Goal: Information Seeking & Learning: Compare options

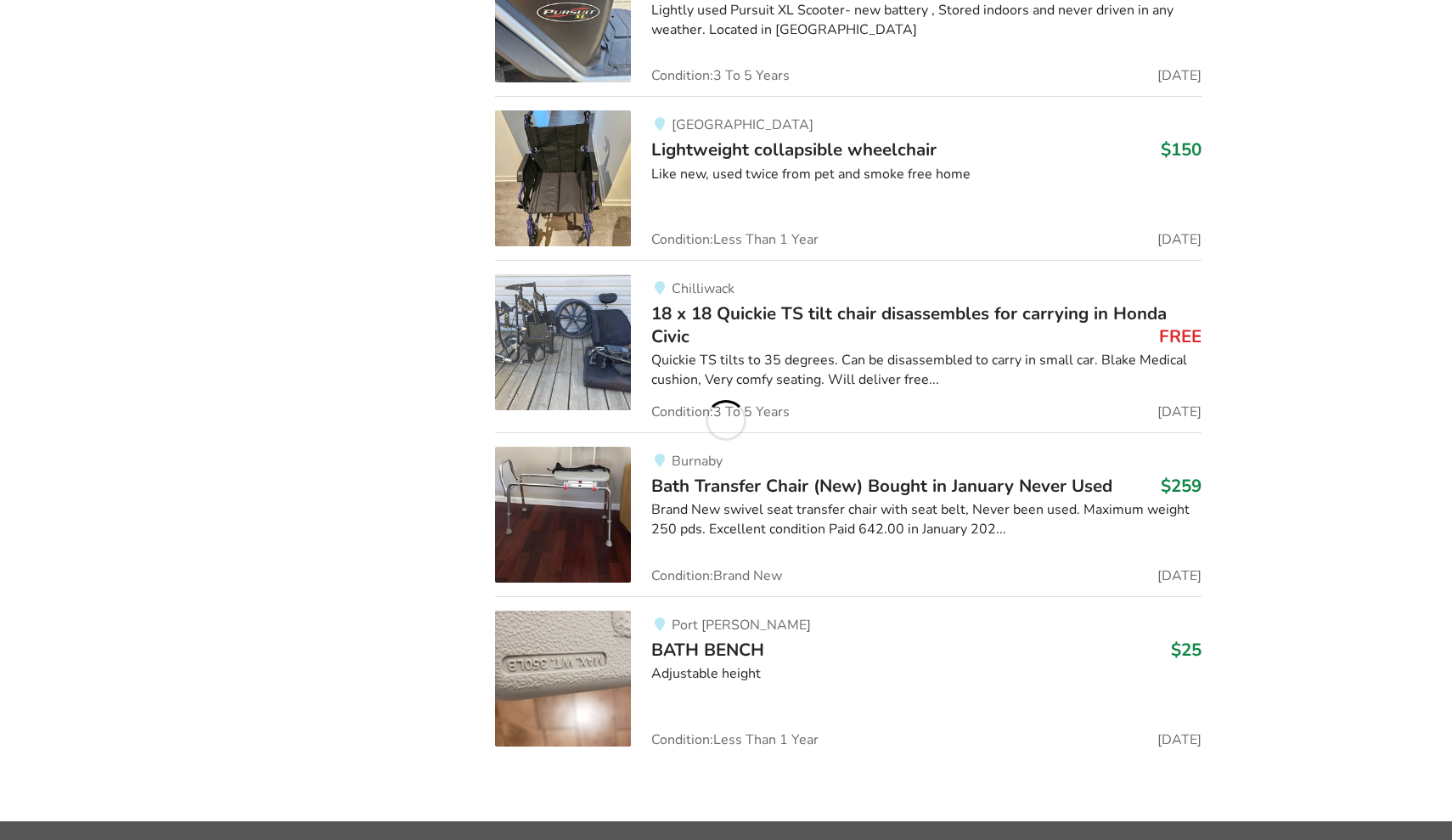
scroll to position [3215, 0]
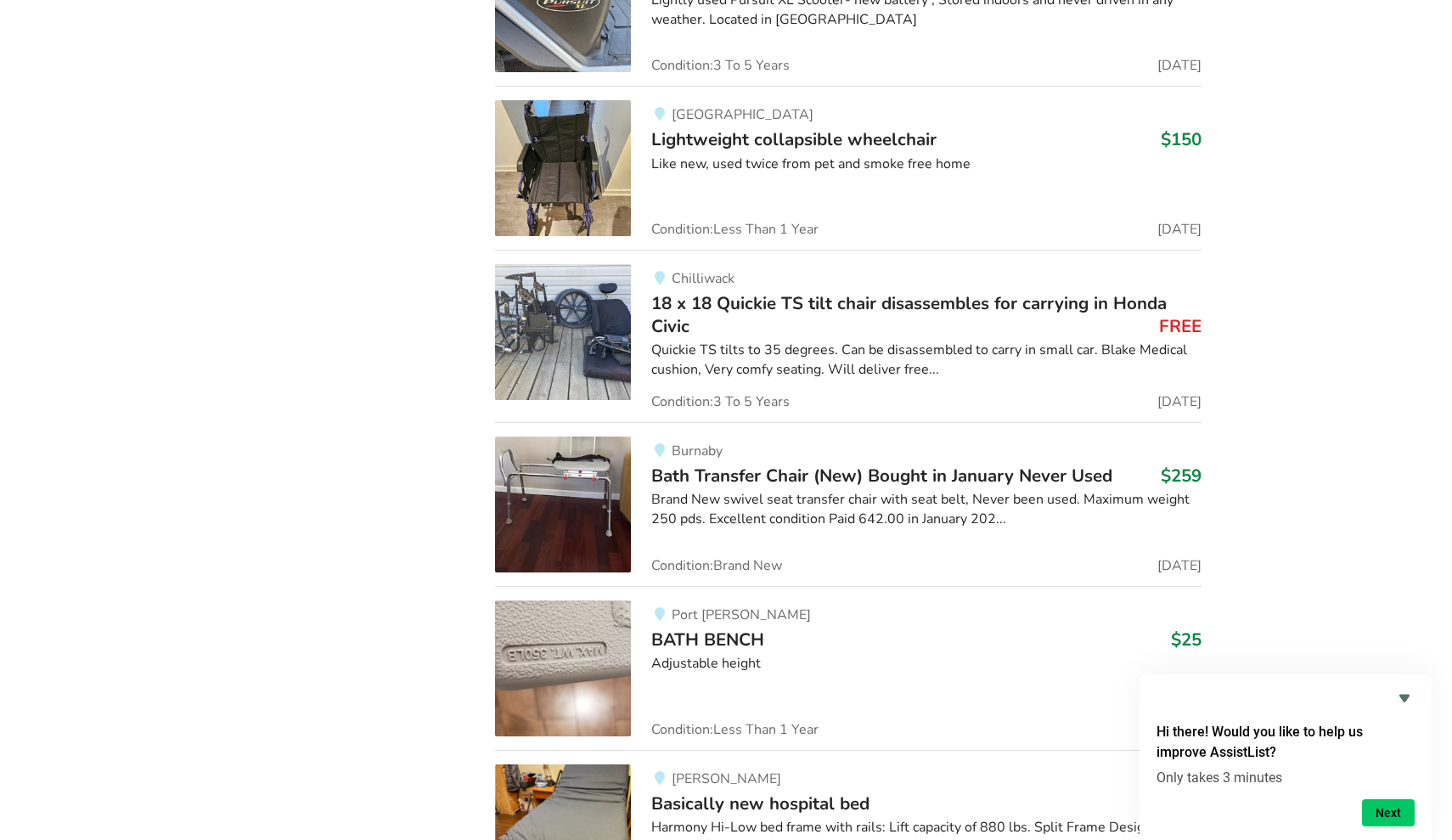
click at [750, 298] on span "18 x 18 Quickie TS tilt chair disassembles for carrying in Honda Civic" at bounding box center [908, 314] width 516 height 46
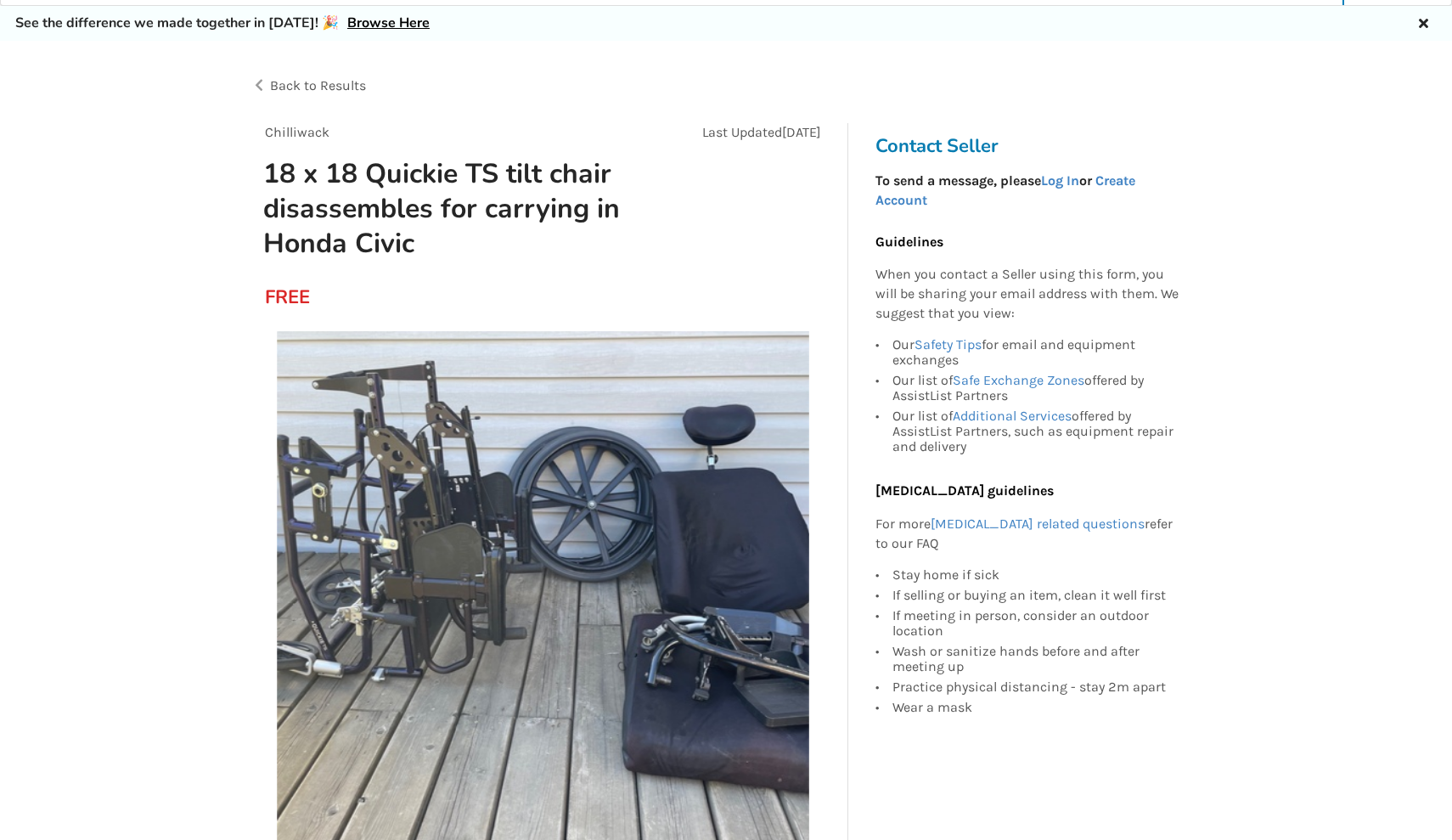
scroll to position [49, 0]
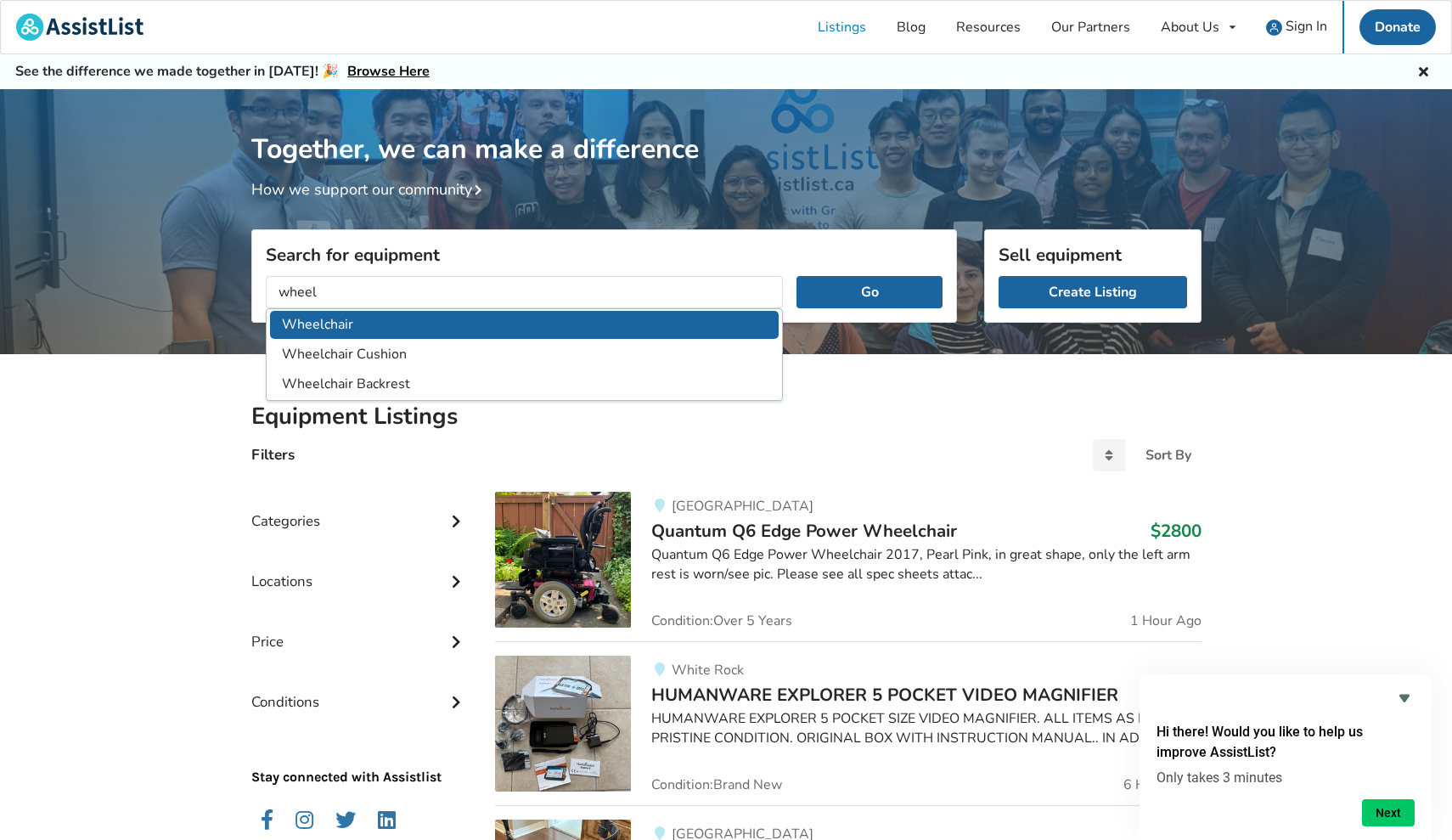
click at [327, 333] on li "Wheelchair" at bounding box center [525, 325] width 510 height 28
type input "Wheelchair"
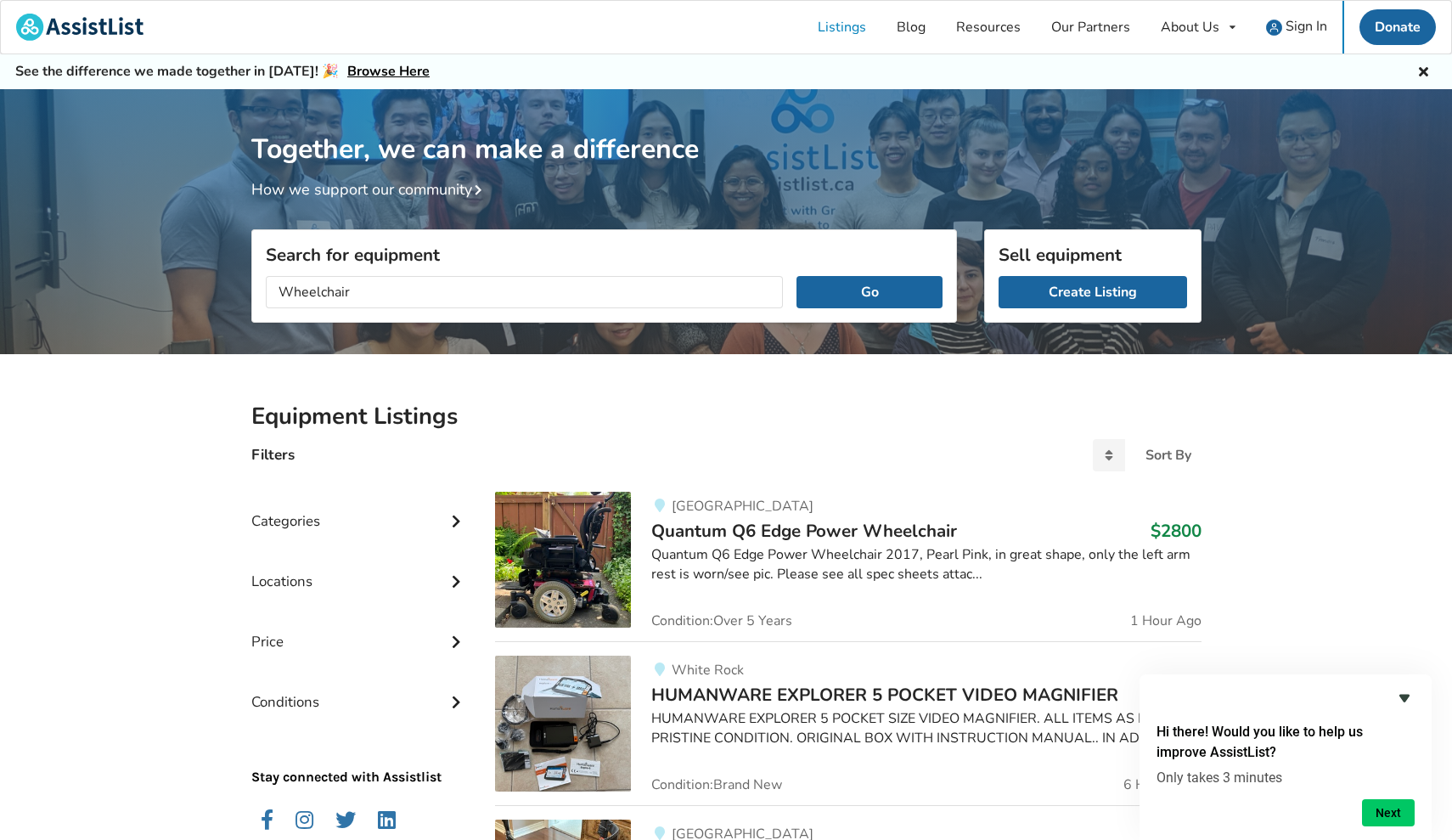
click at [750, 698] on icon "Hide survey" at bounding box center [1404, 698] width 10 height 8
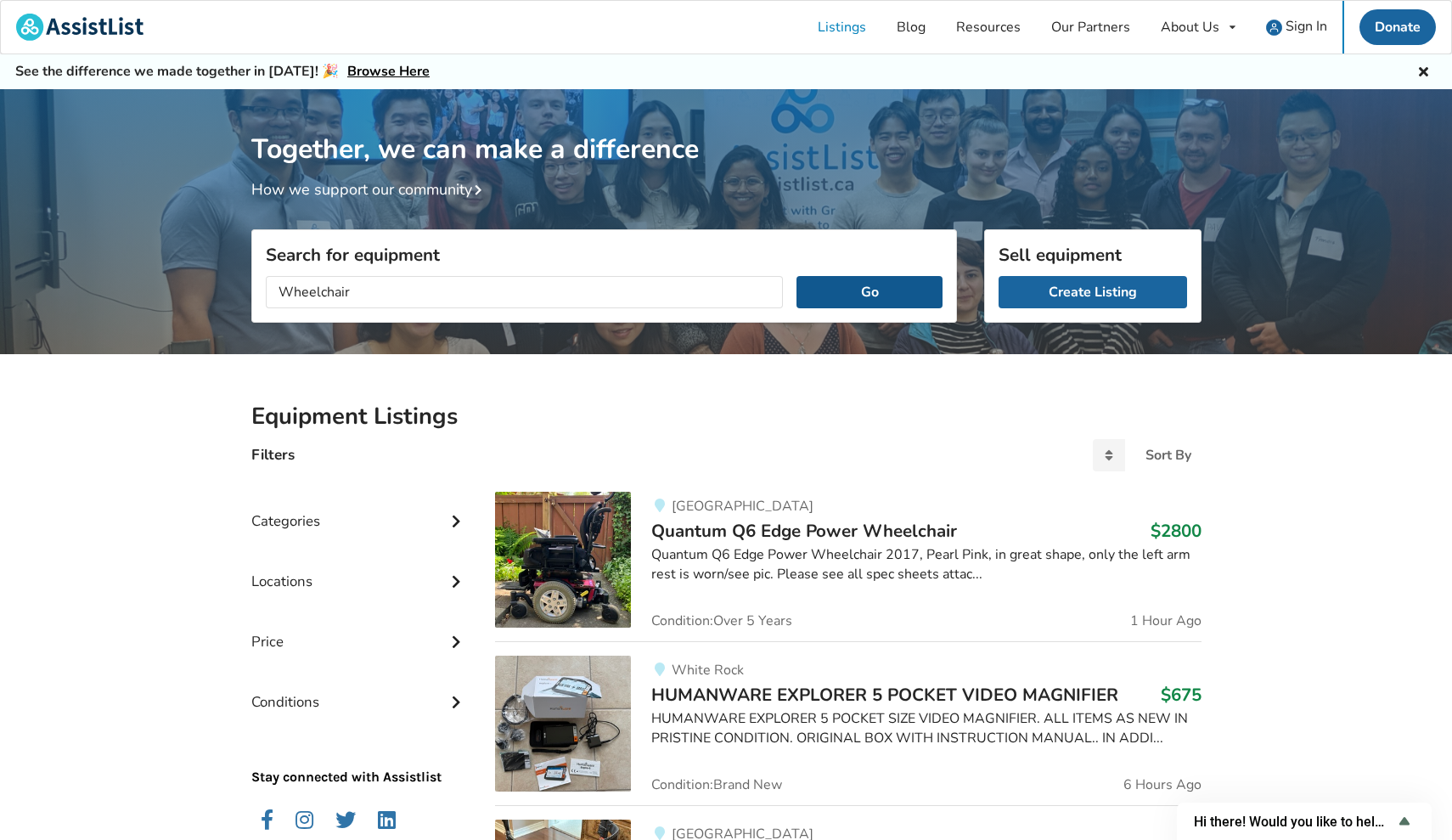
click at [750, 289] on button "Go" at bounding box center [869, 292] width 145 height 32
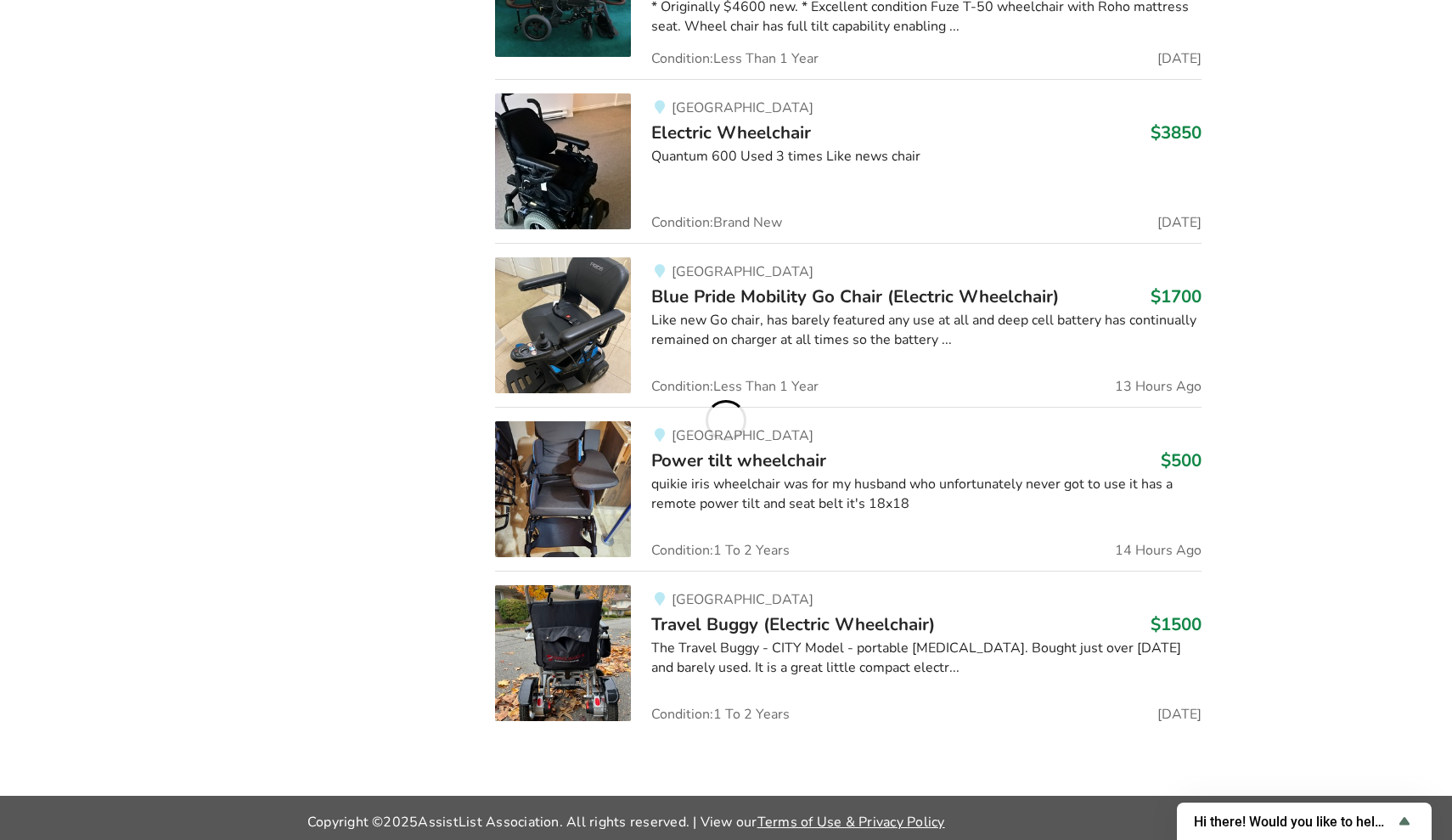
scroll to position [1574, 0]
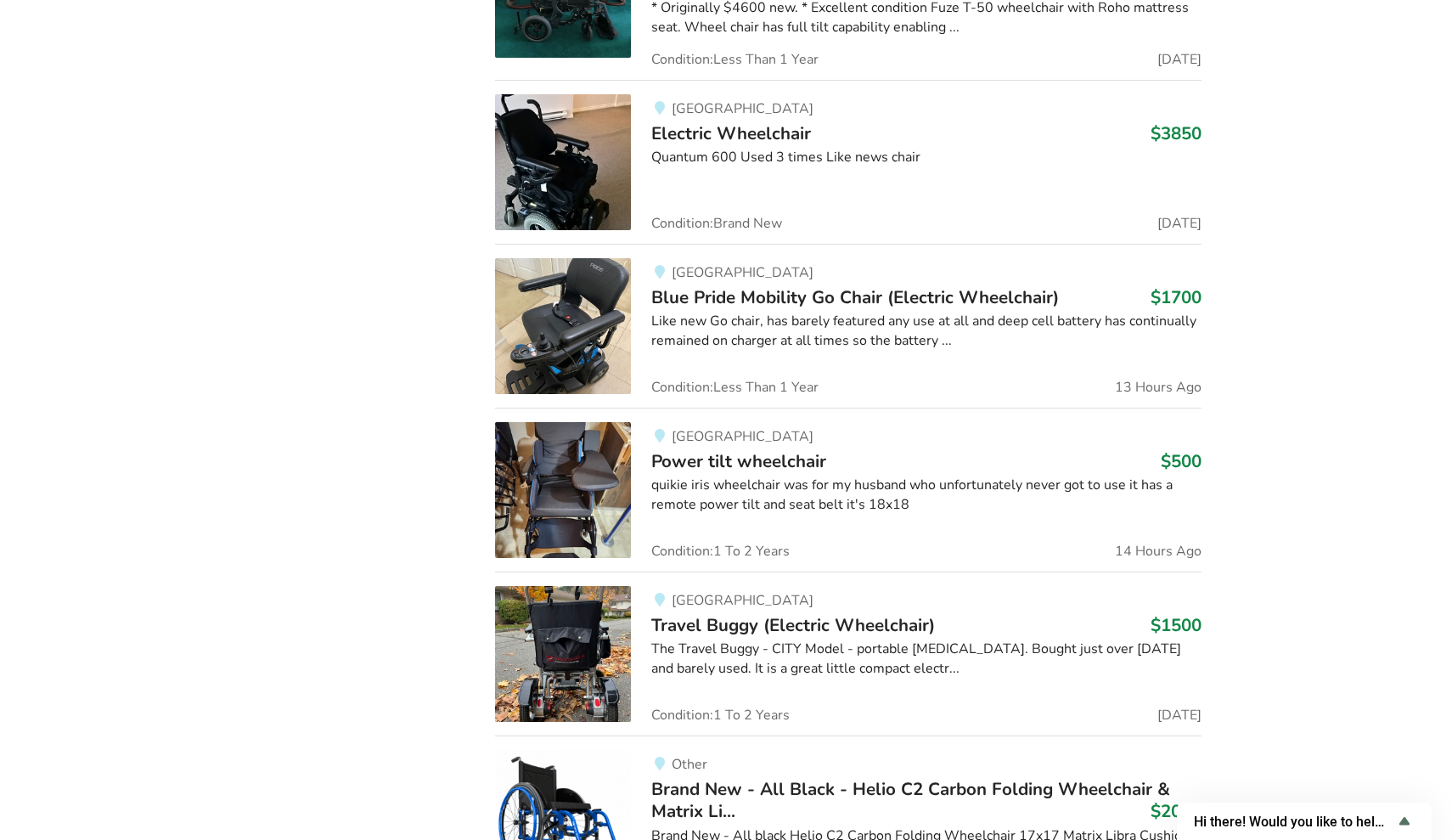
click at [750, 613] on span "Travel Buggy (Electric Wheelchair)" at bounding box center [792, 624] width 284 height 24
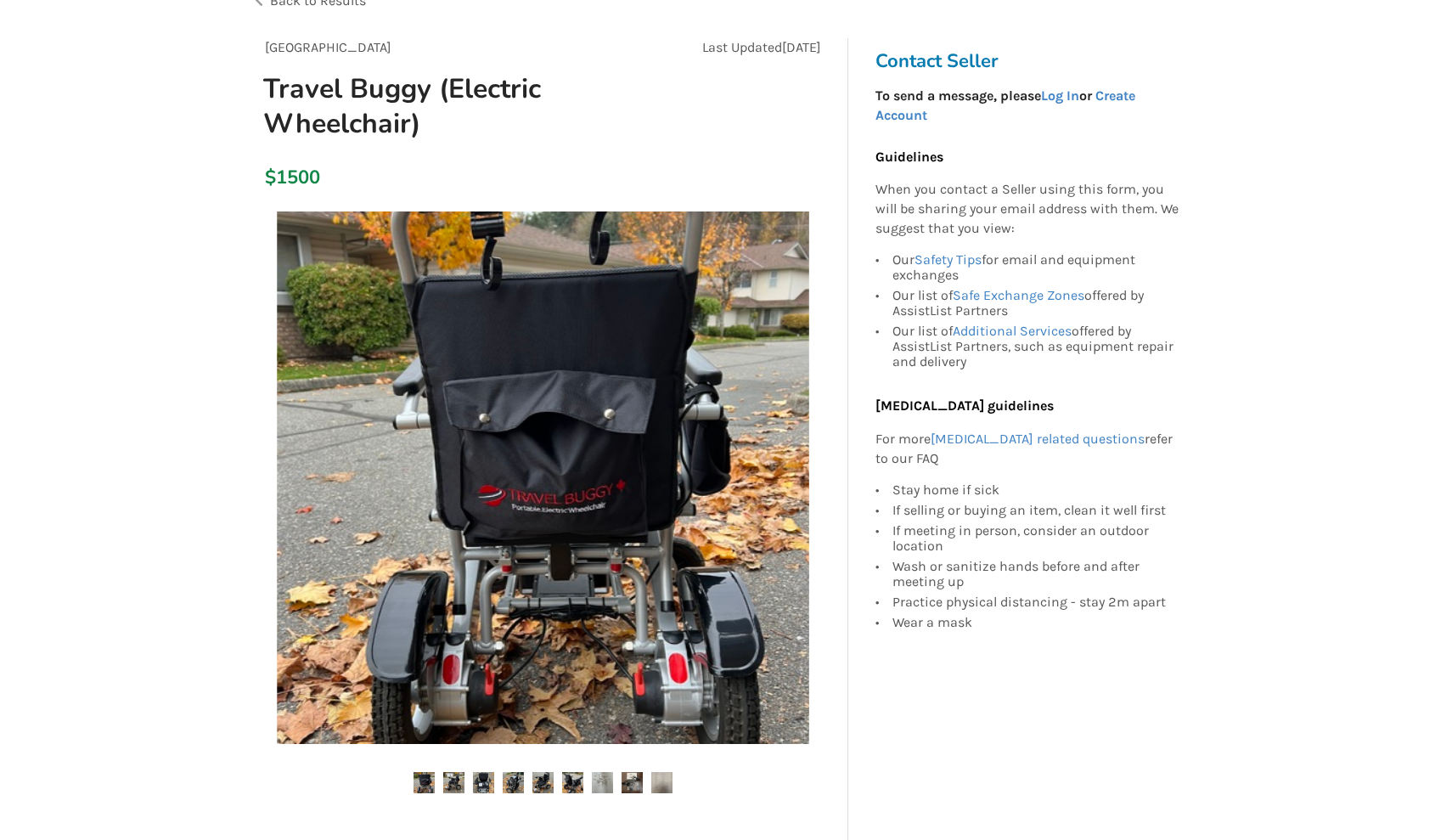
scroll to position [160, 0]
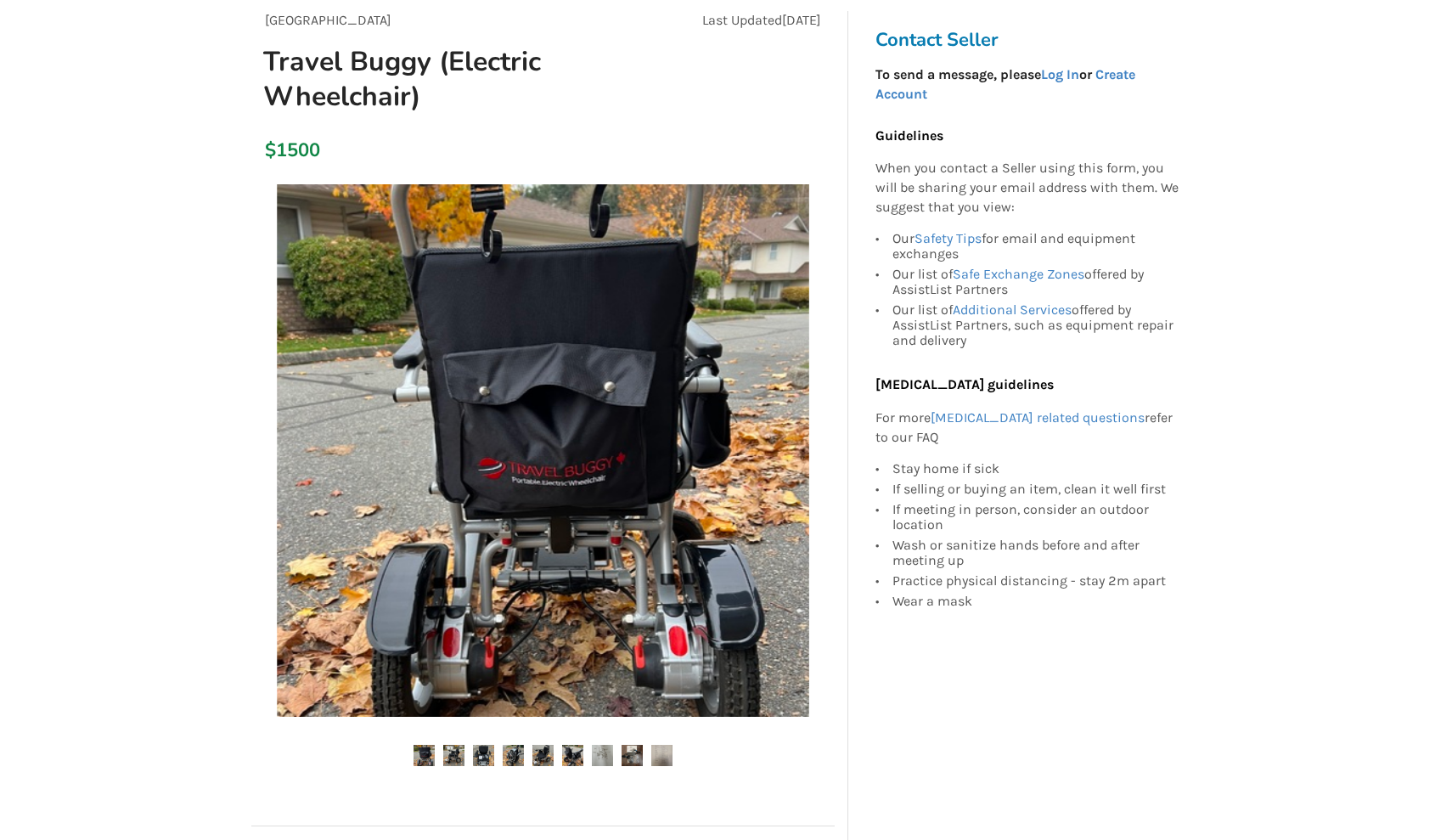
click at [452, 729] on img at bounding box center [453, 755] width 21 height 21
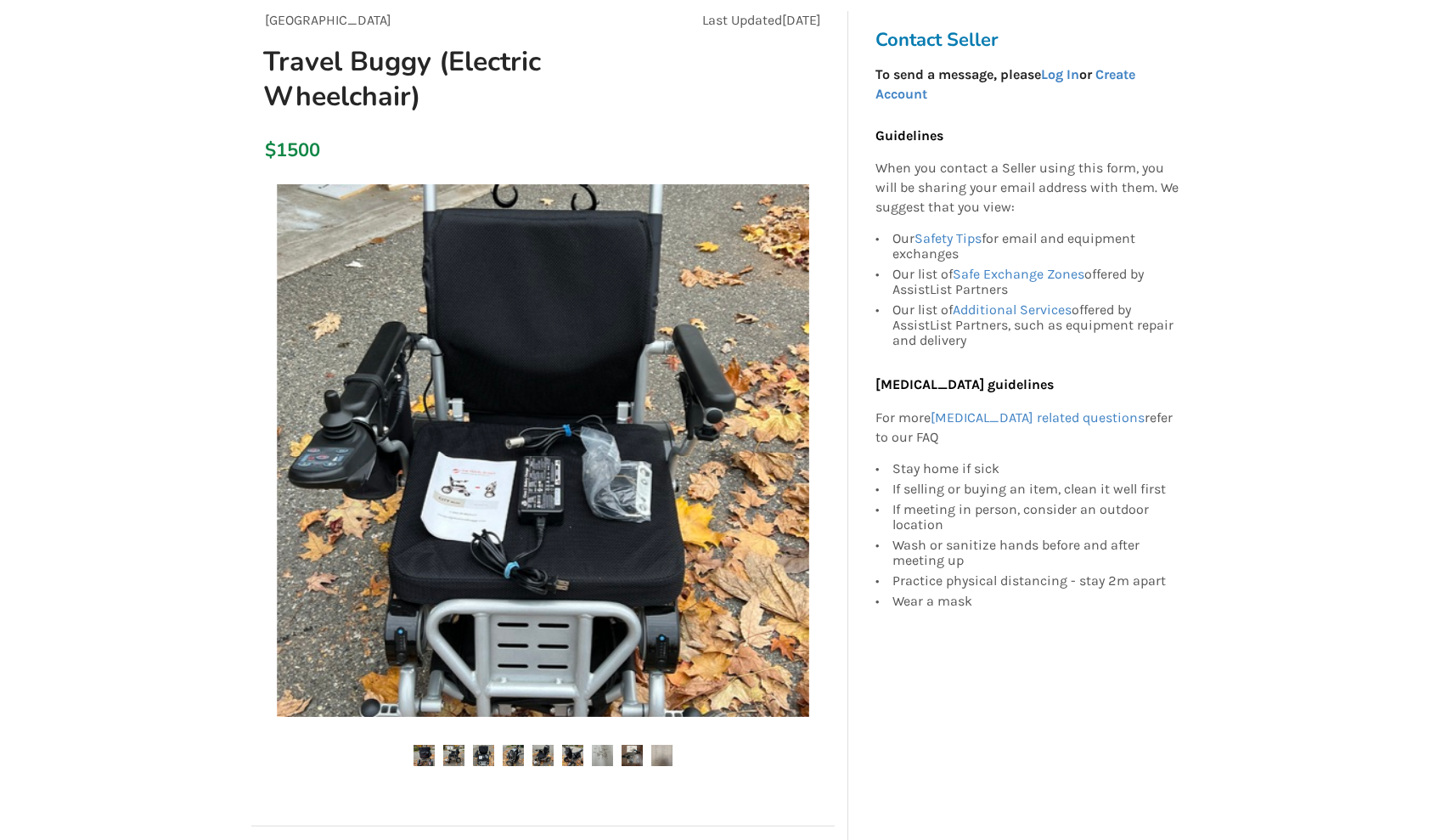
click at [510, 729] on img at bounding box center [513, 755] width 21 height 21
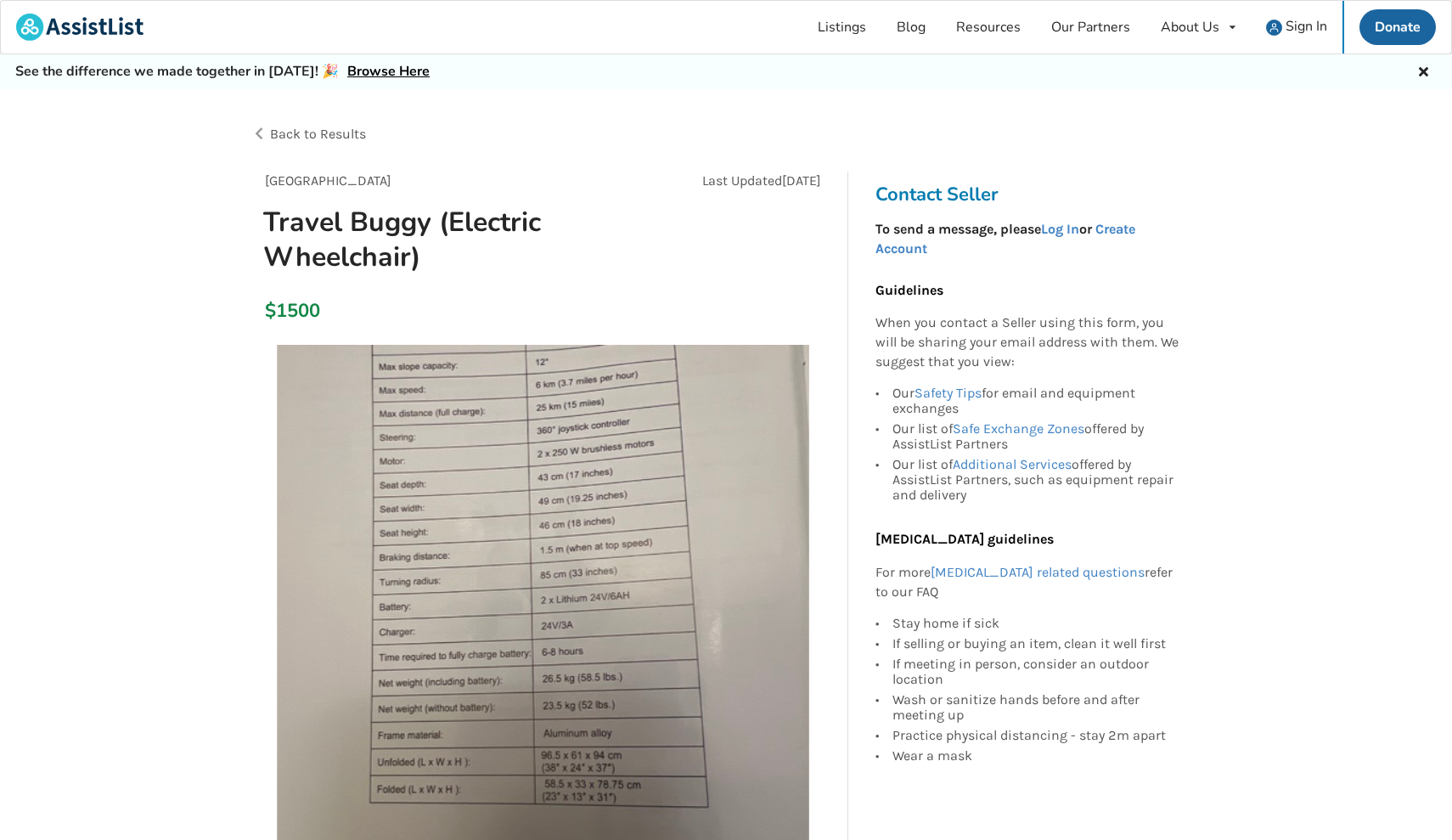
scroll to position [0, 0]
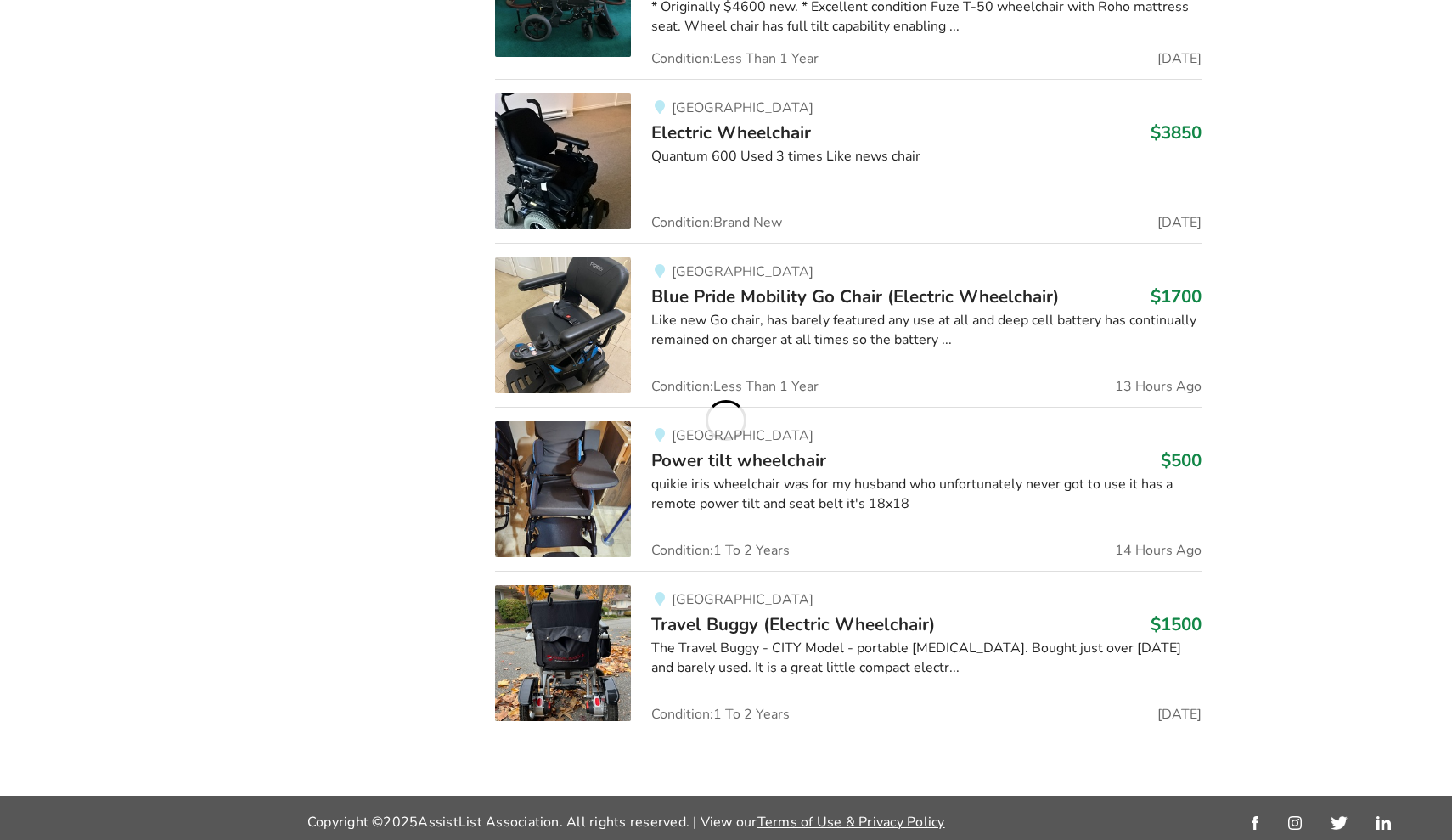
scroll to position [1574, 0]
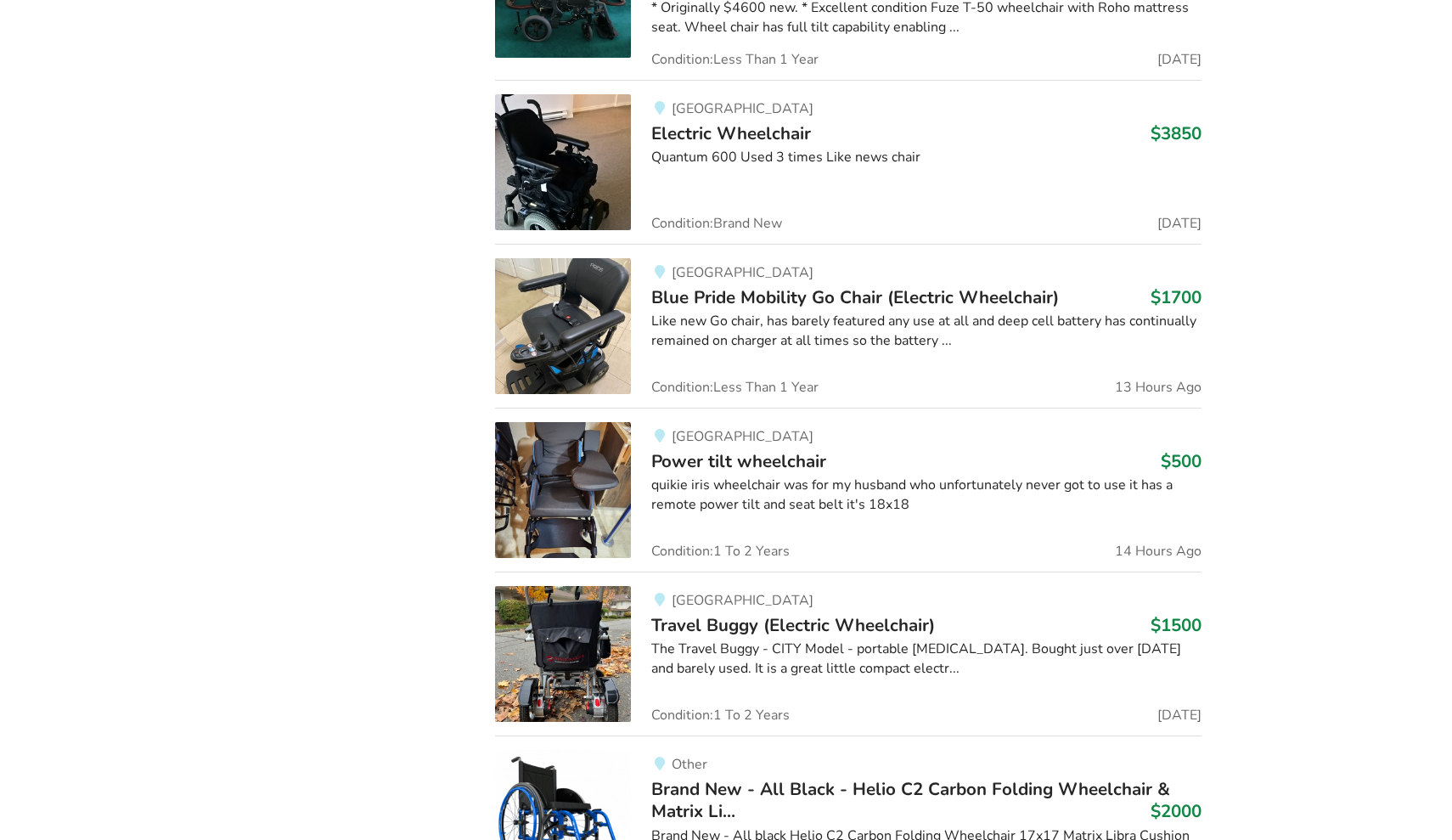
click at [750, 370] on div "Equipment Listings Filters Clear All Sort By Most recent Price ascending Price …" at bounding box center [726, 597] width 1452 height 3636
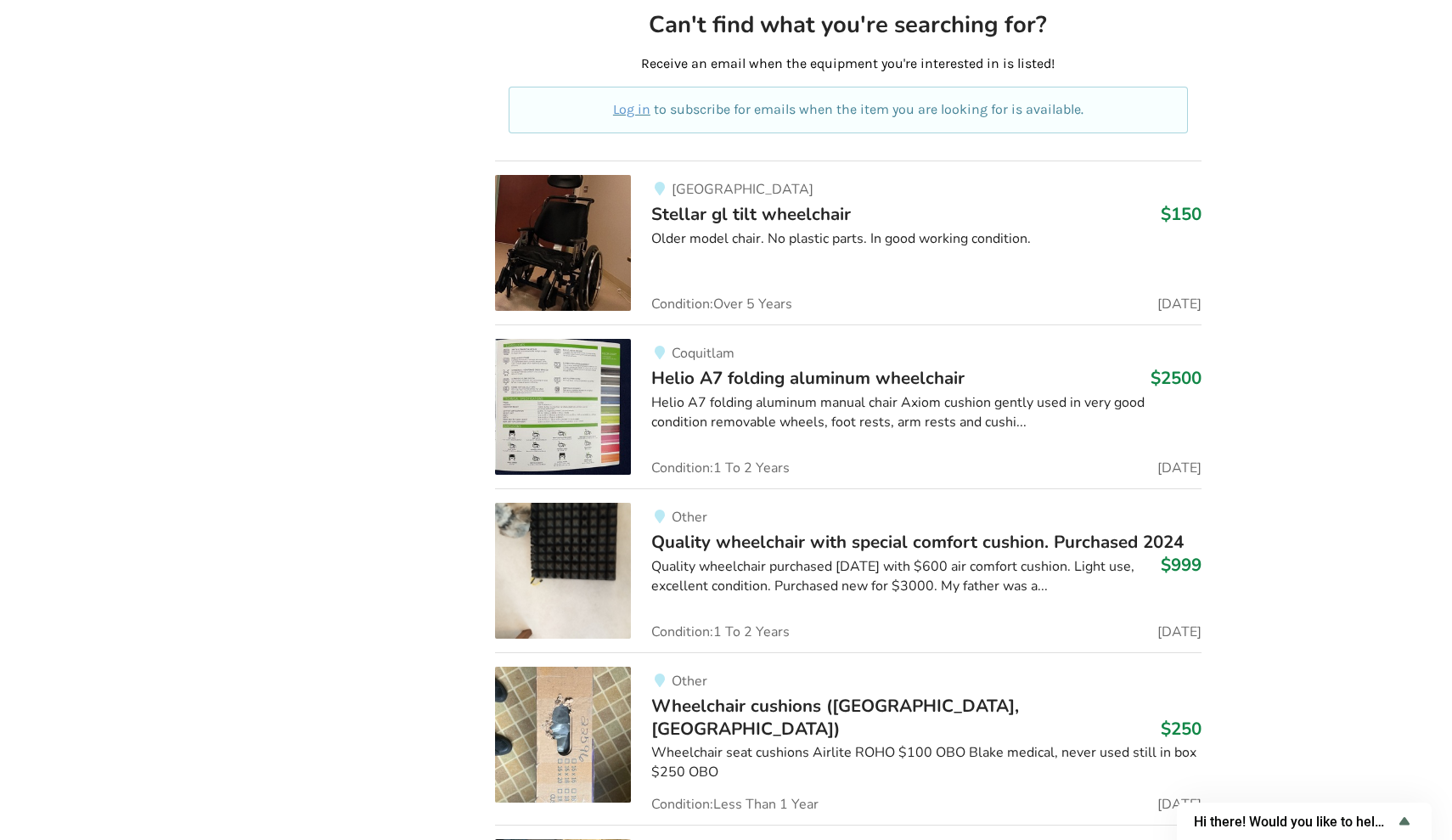
scroll to position [8765, 0]
click at [750, 365] on span "Helio A7 folding aluminum wheelchair" at bounding box center [808, 377] width 314 height 24
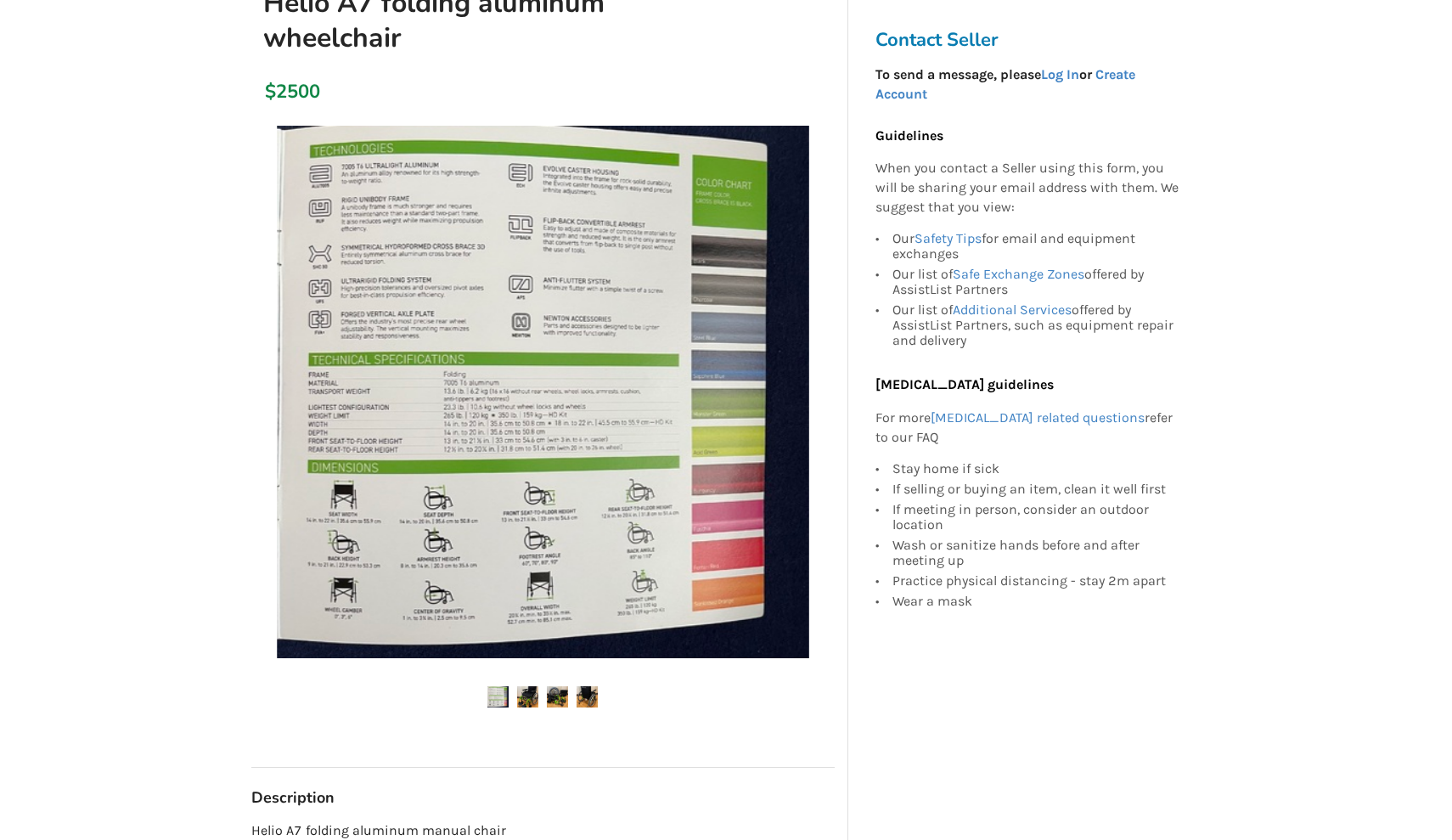
scroll to position [228, 0]
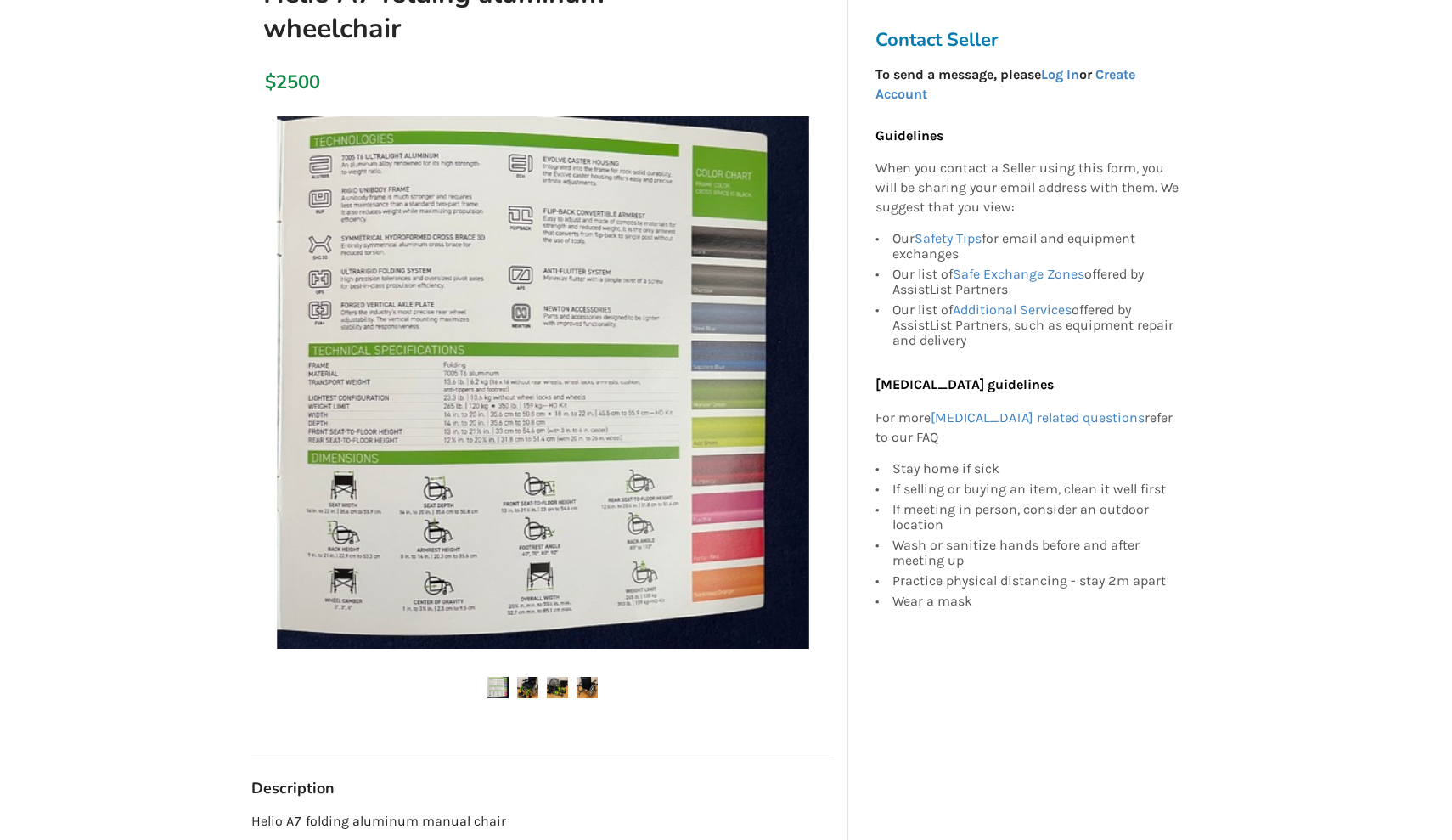
click at [531, 685] on img at bounding box center [527, 687] width 21 height 21
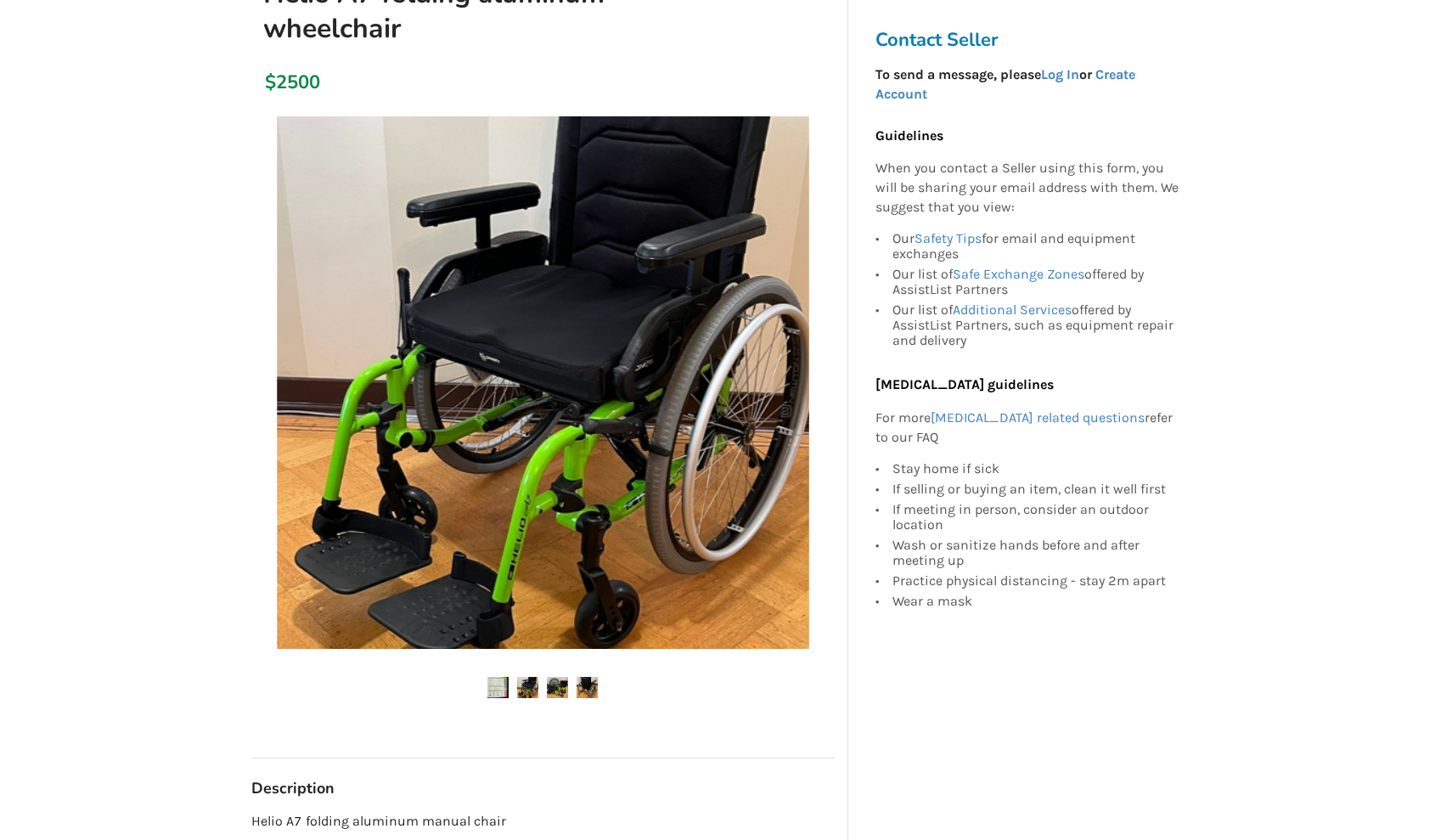
click at [544, 683] on ul at bounding box center [543, 688] width 584 height 23
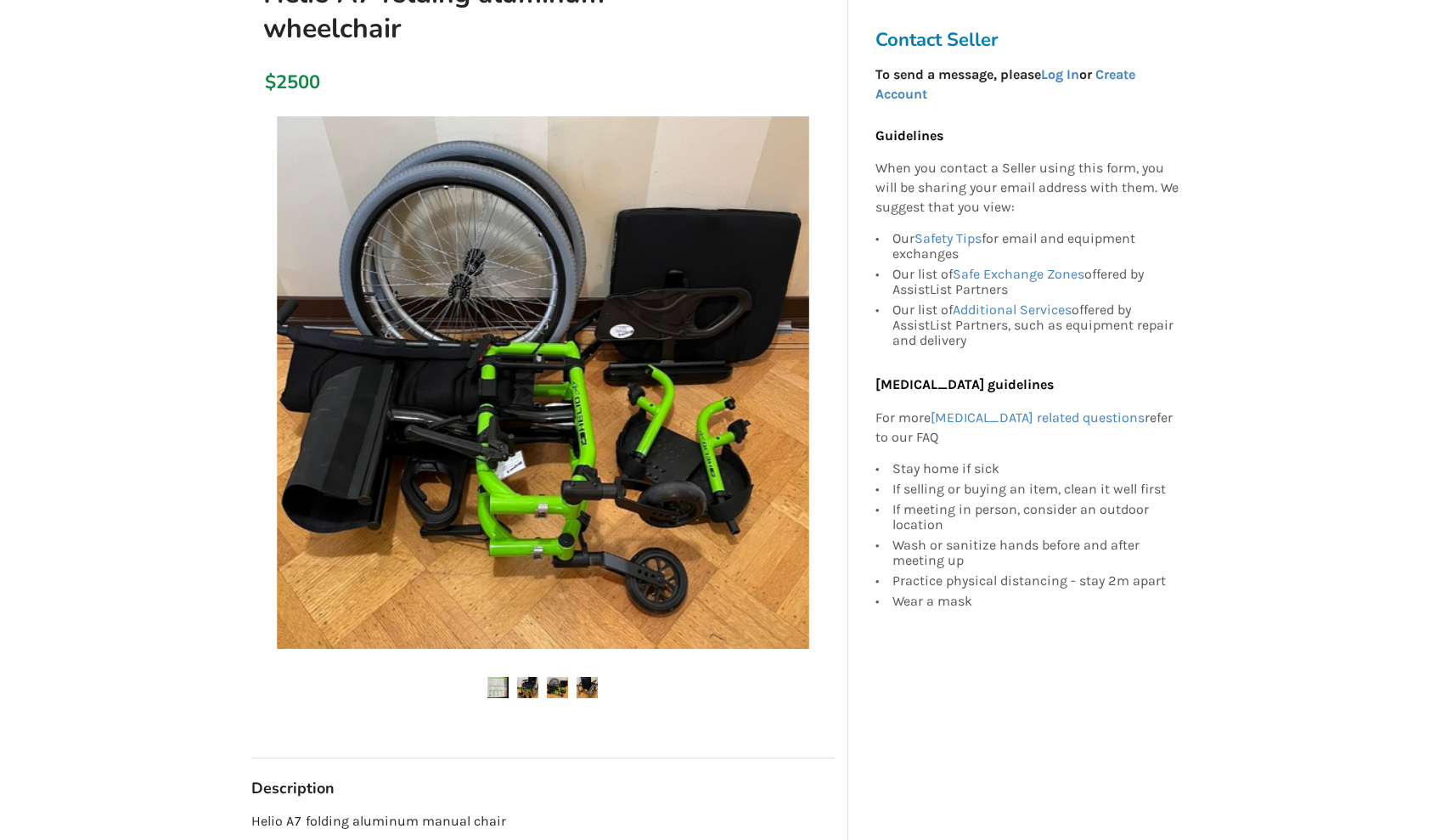
click at [588, 682] on img at bounding box center [587, 687] width 21 height 21
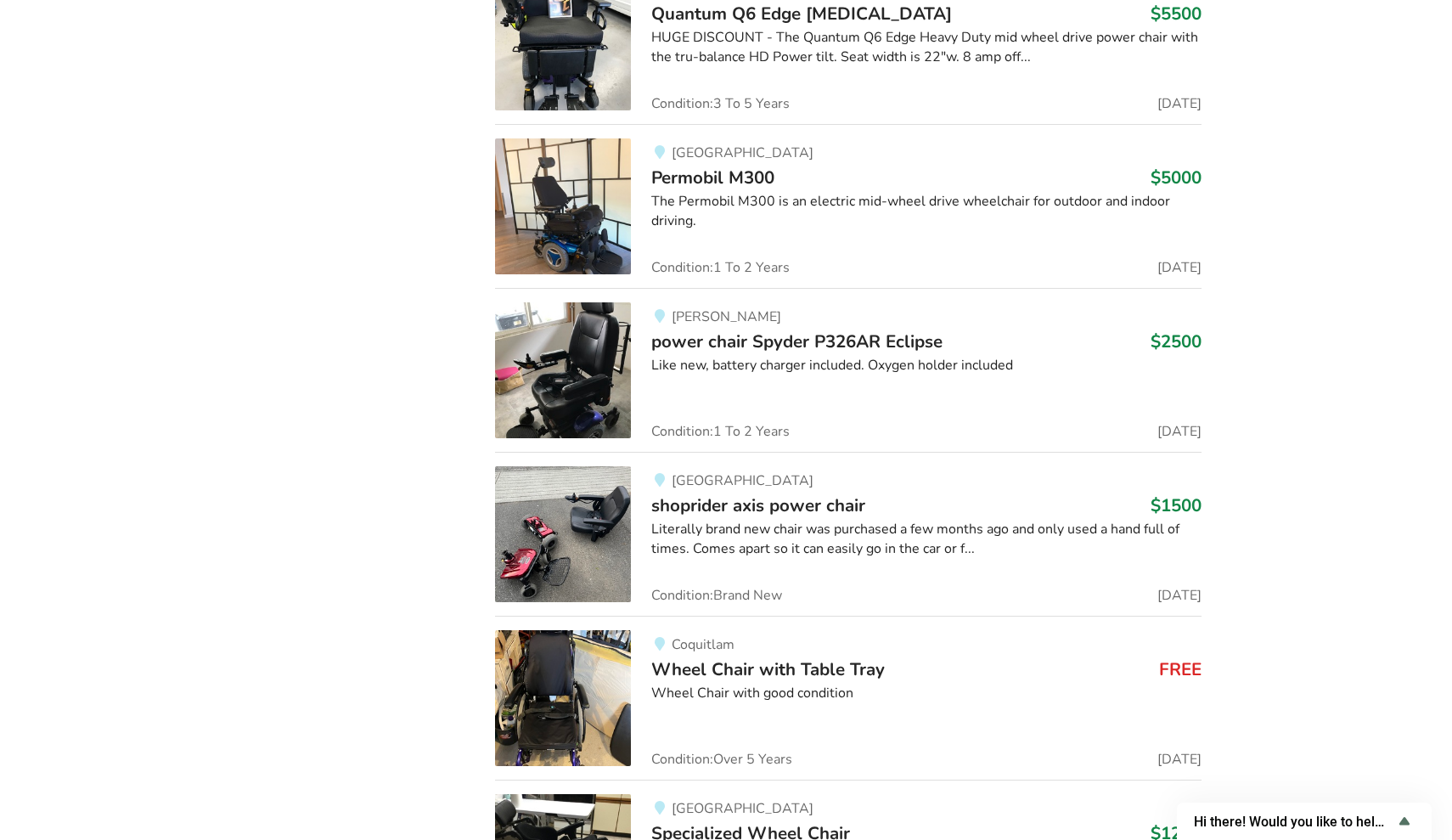
scroll to position [26350, 0]
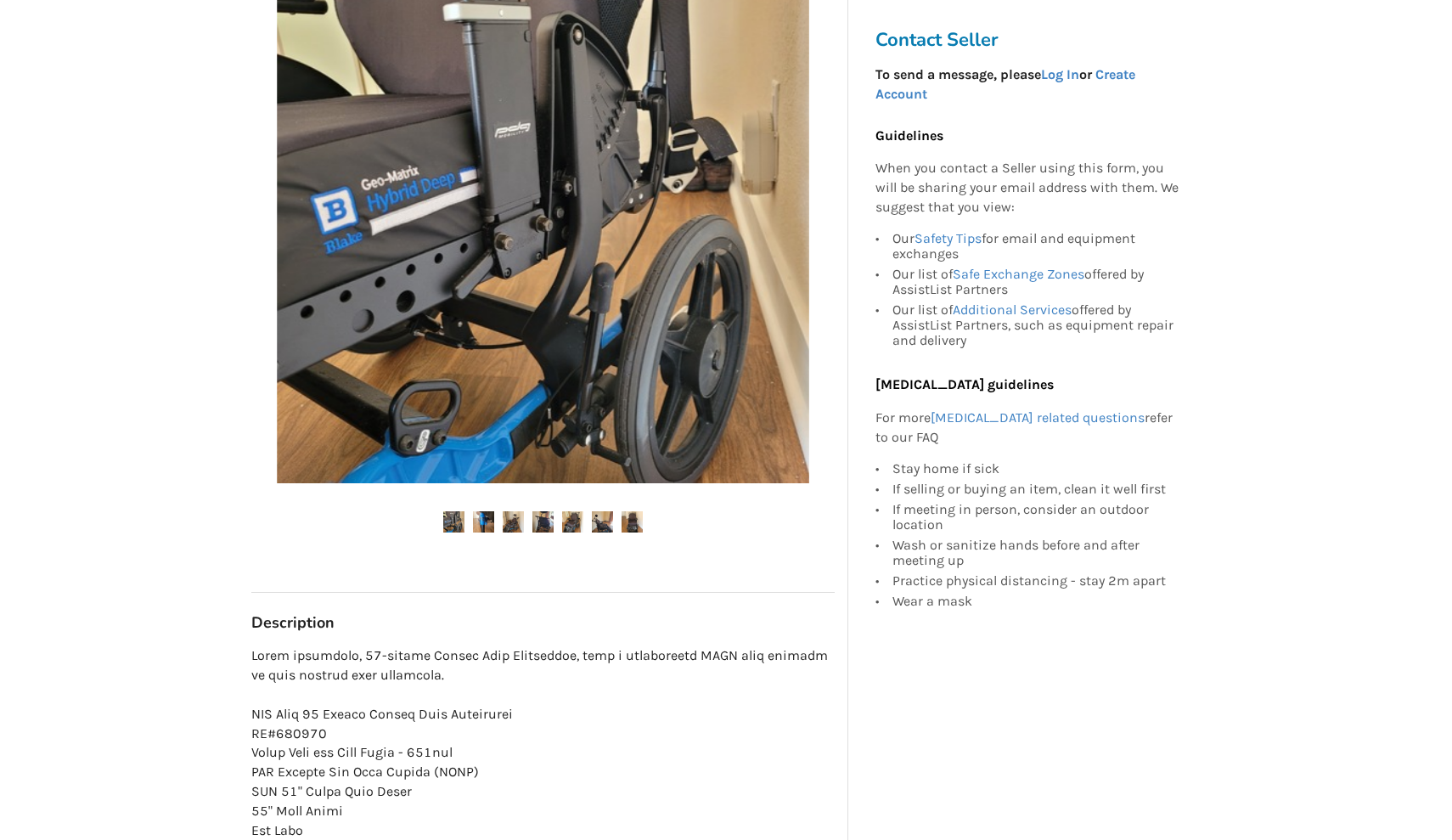
scroll to position [395, 0]
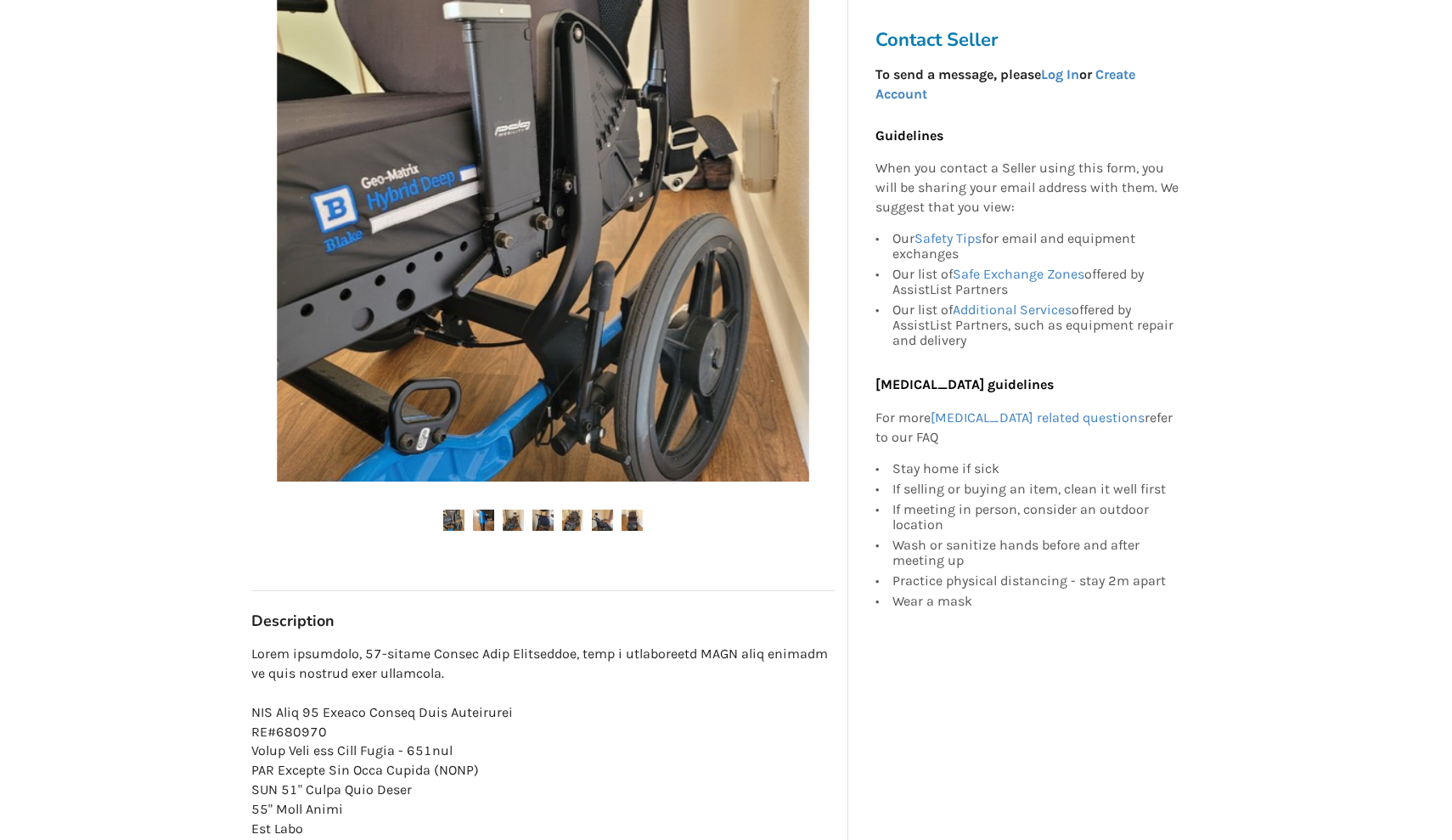
click at [485, 517] on img at bounding box center [483, 520] width 21 height 21
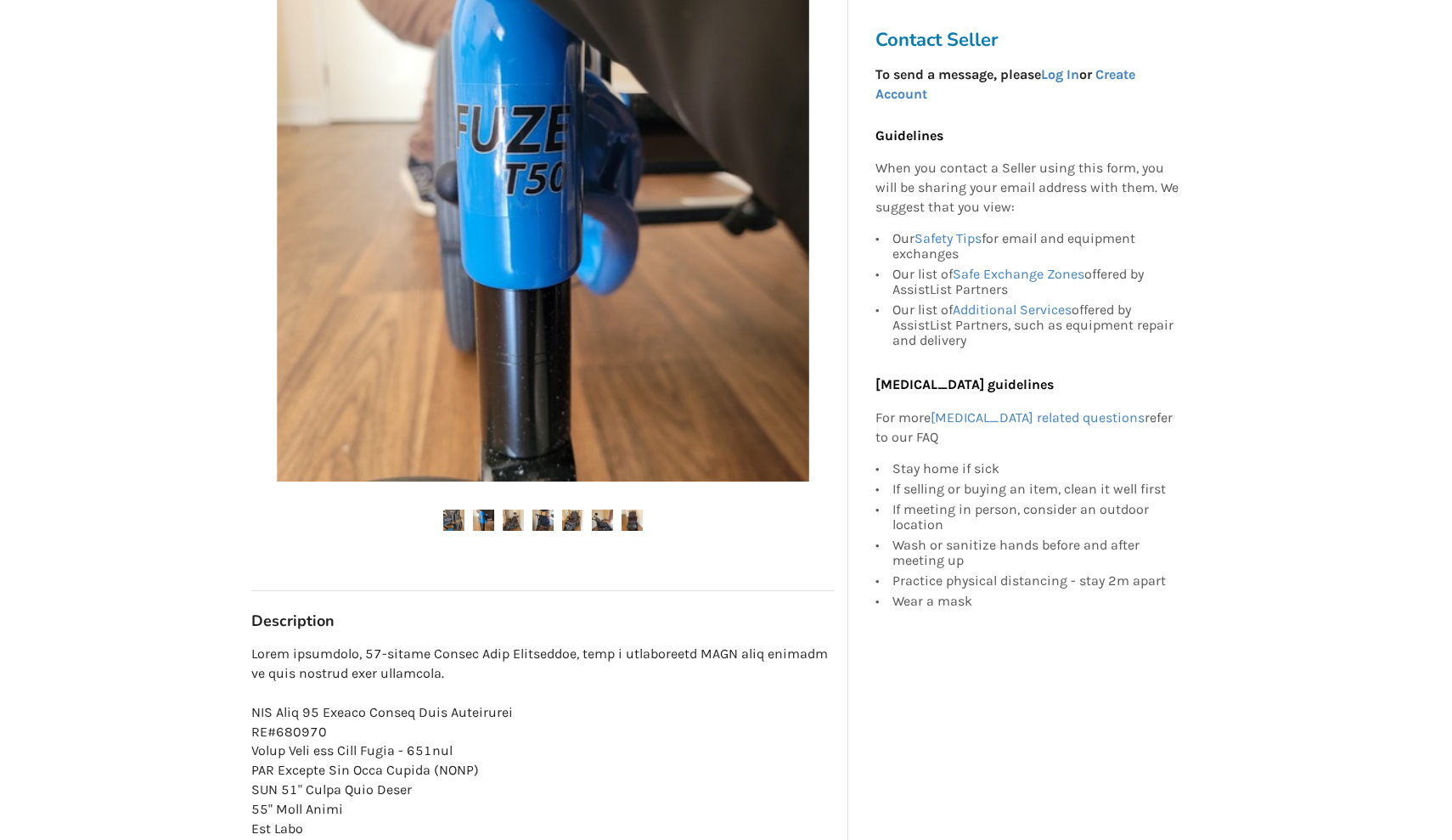
click at [519, 524] on img at bounding box center [513, 520] width 21 height 21
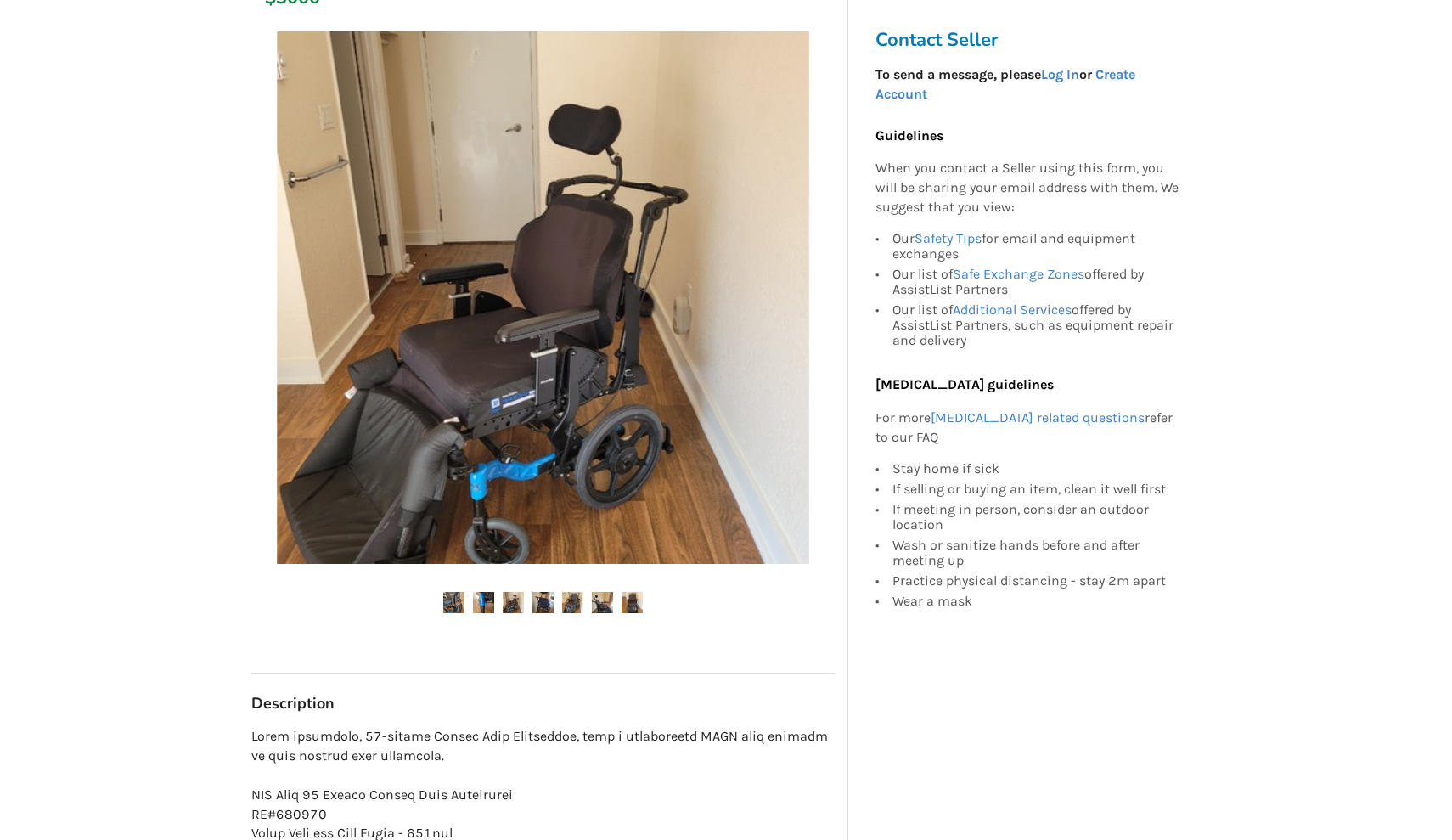
scroll to position [317, 0]
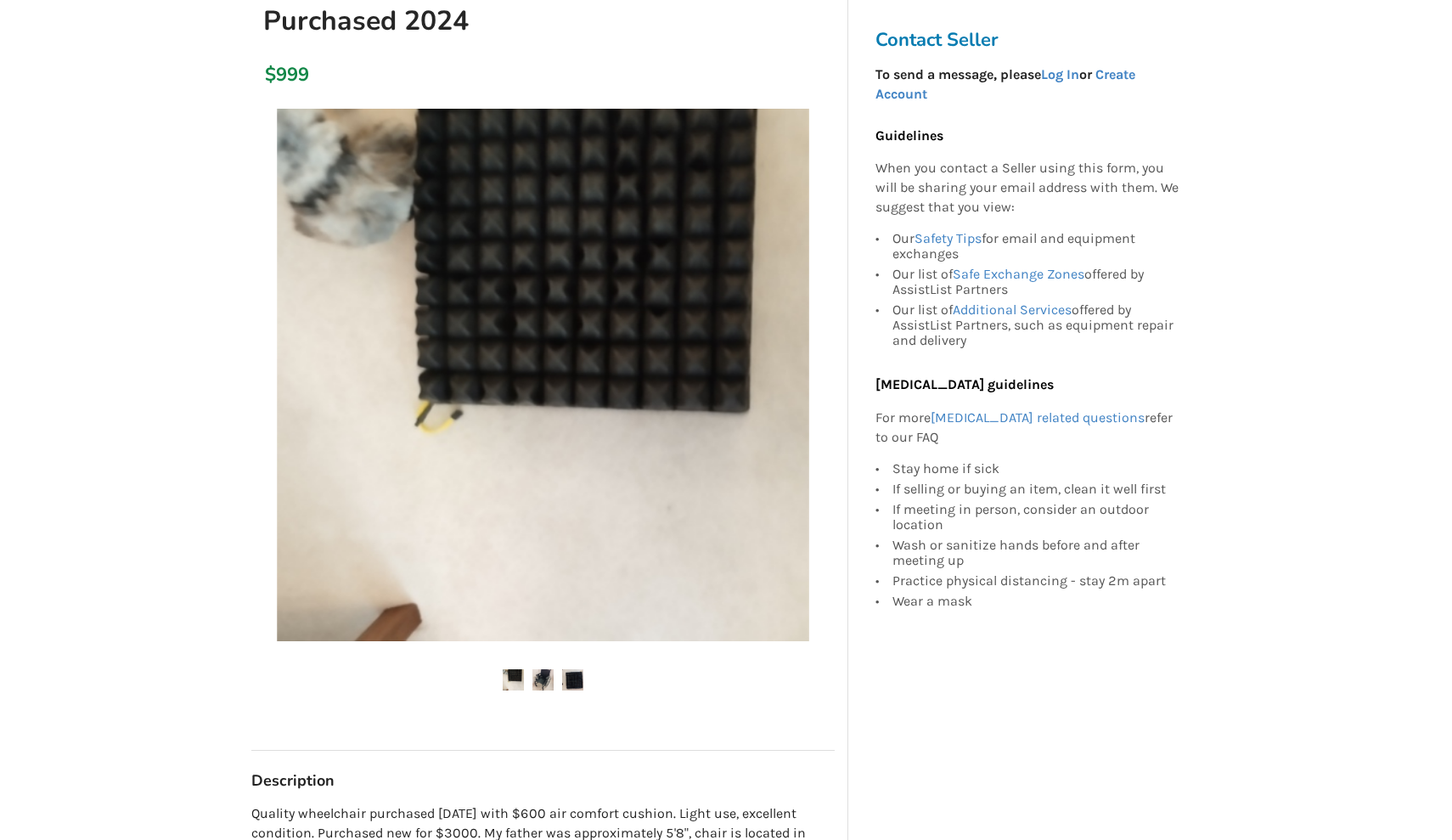
scroll to position [308, 0]
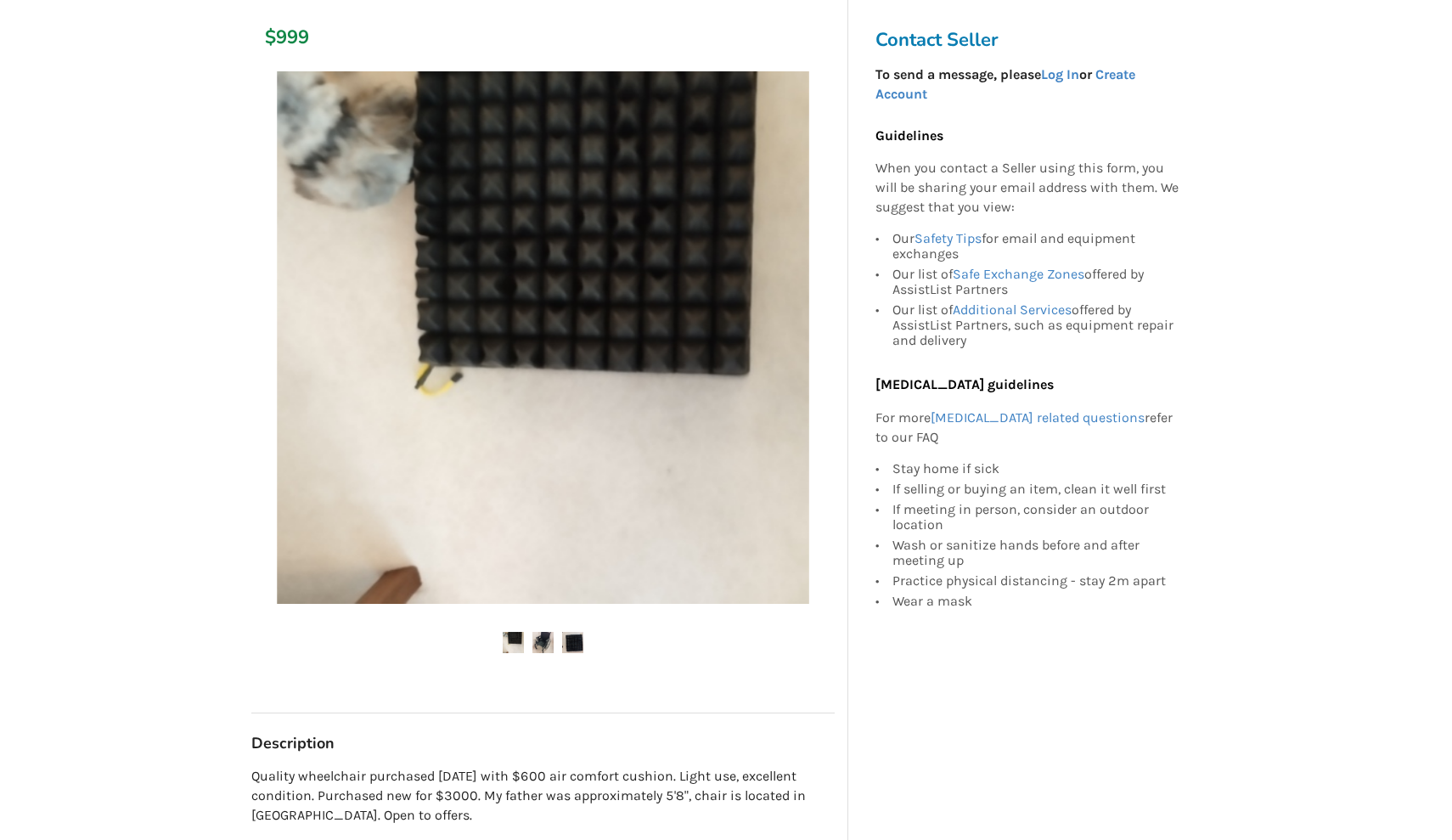
click at [544, 642] on img at bounding box center [543, 642] width 21 height 21
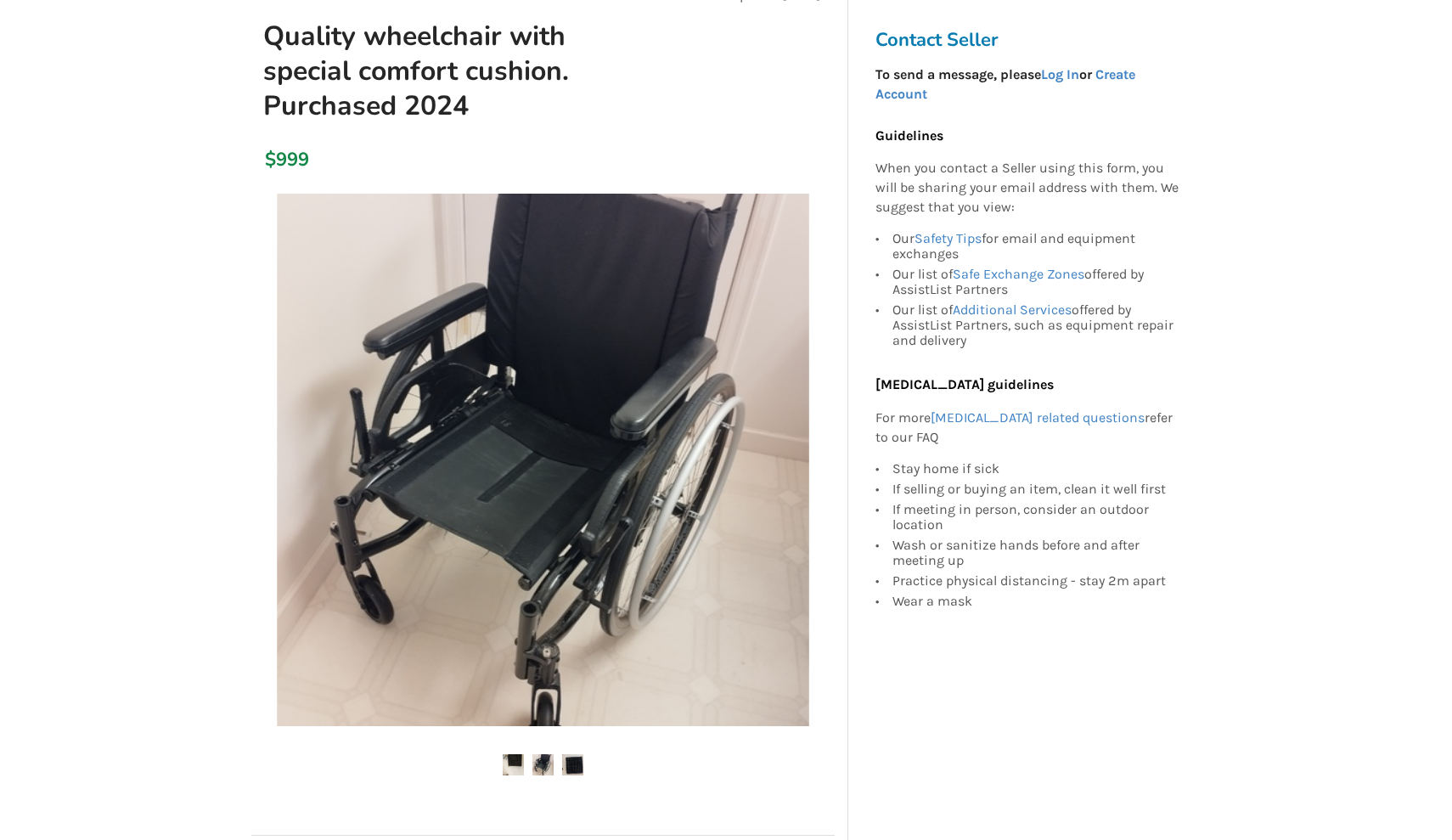
scroll to position [201, 0]
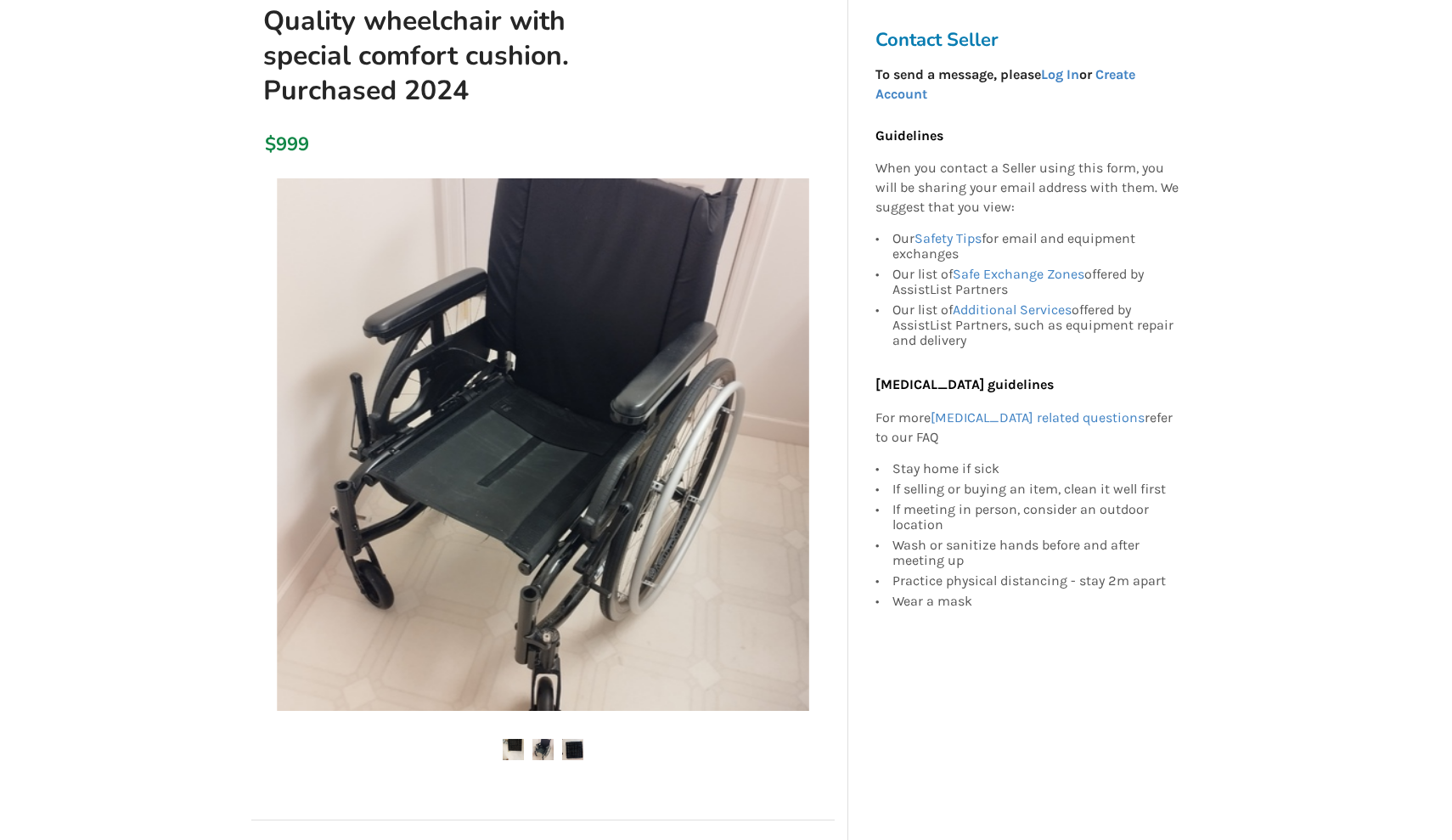
click at [577, 744] on img at bounding box center [573, 749] width 21 height 21
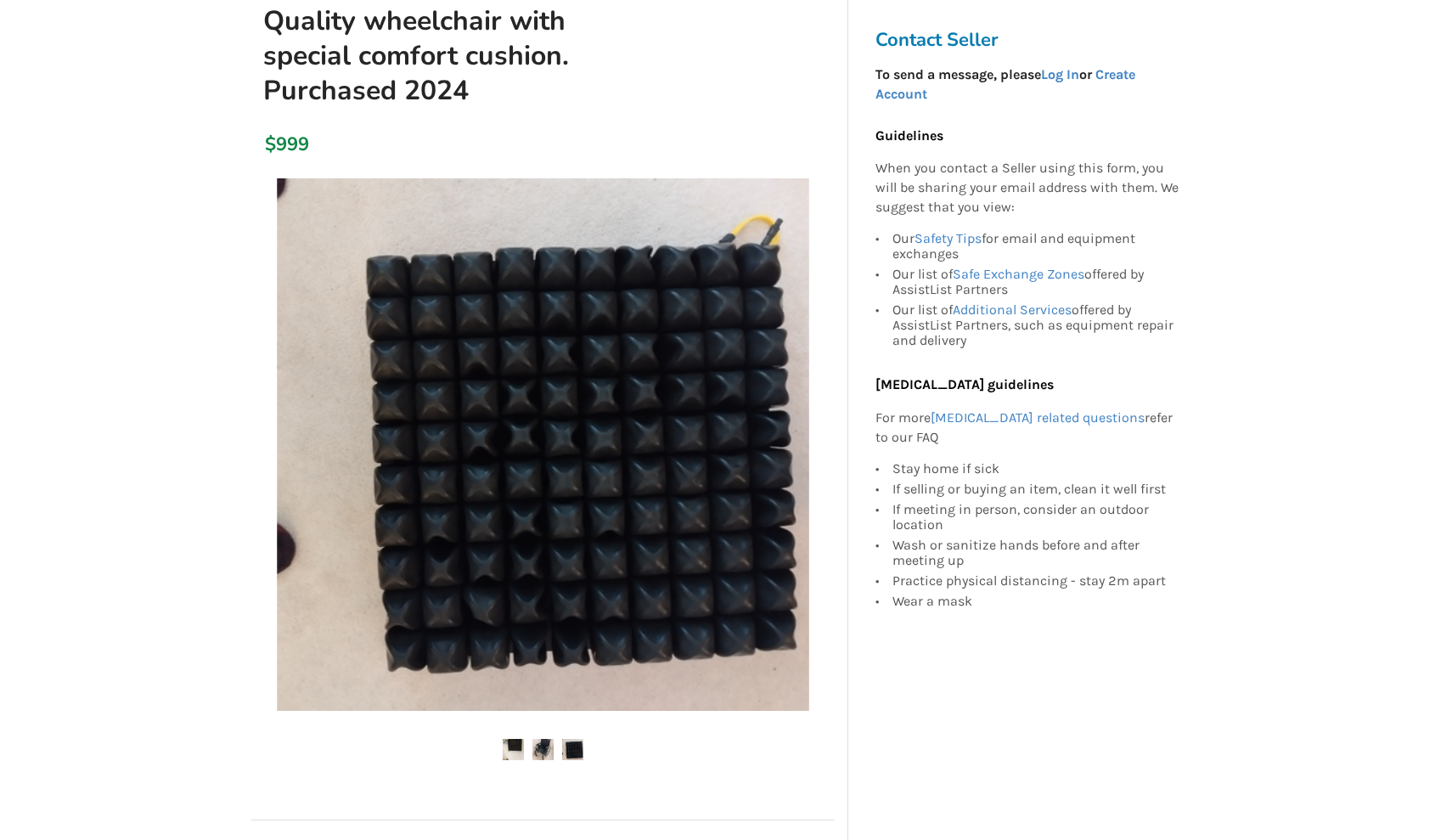
click at [535, 745] on img at bounding box center [543, 749] width 21 height 21
click at [514, 745] on img at bounding box center [513, 749] width 21 height 21
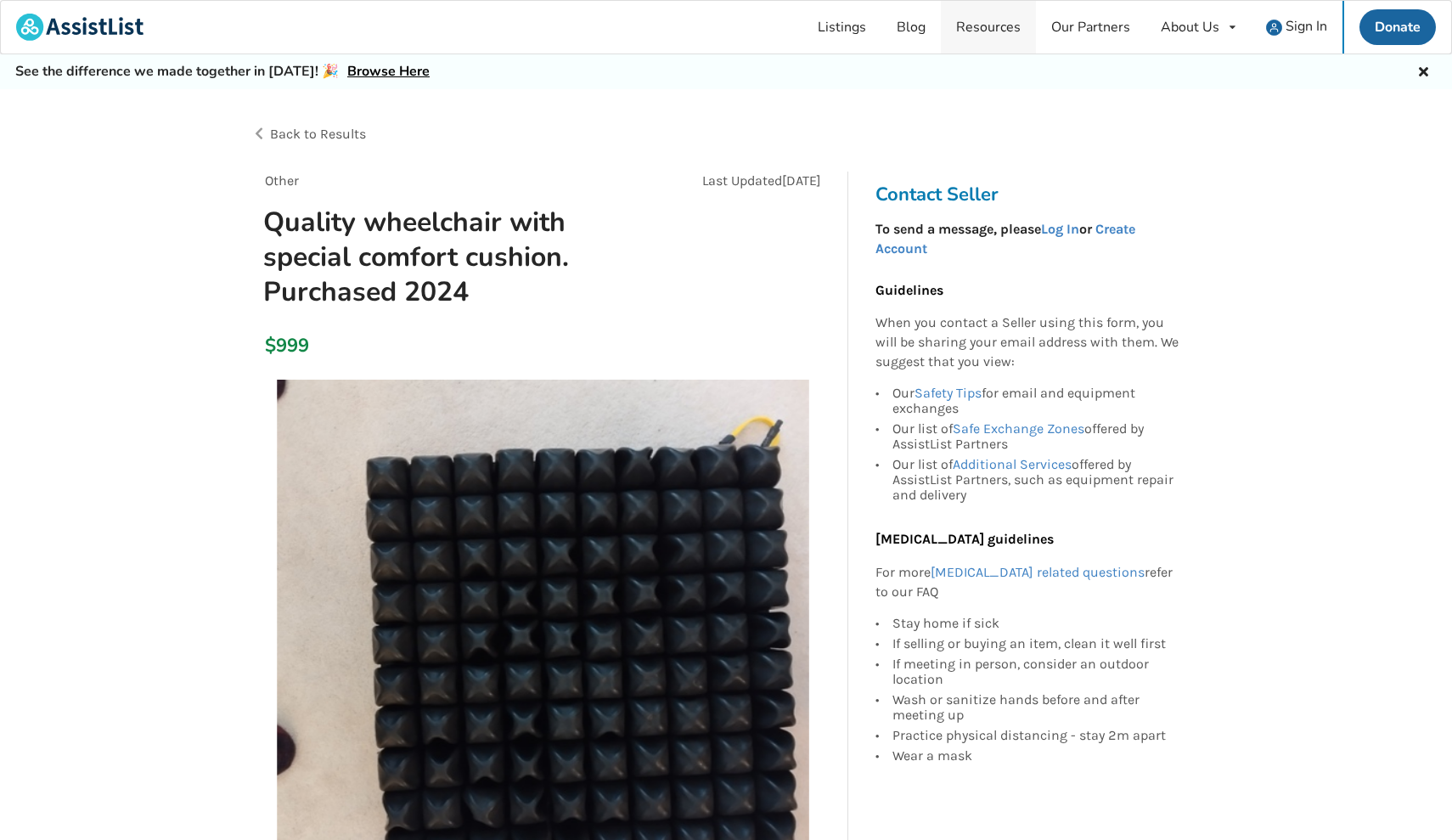
scroll to position [0, 0]
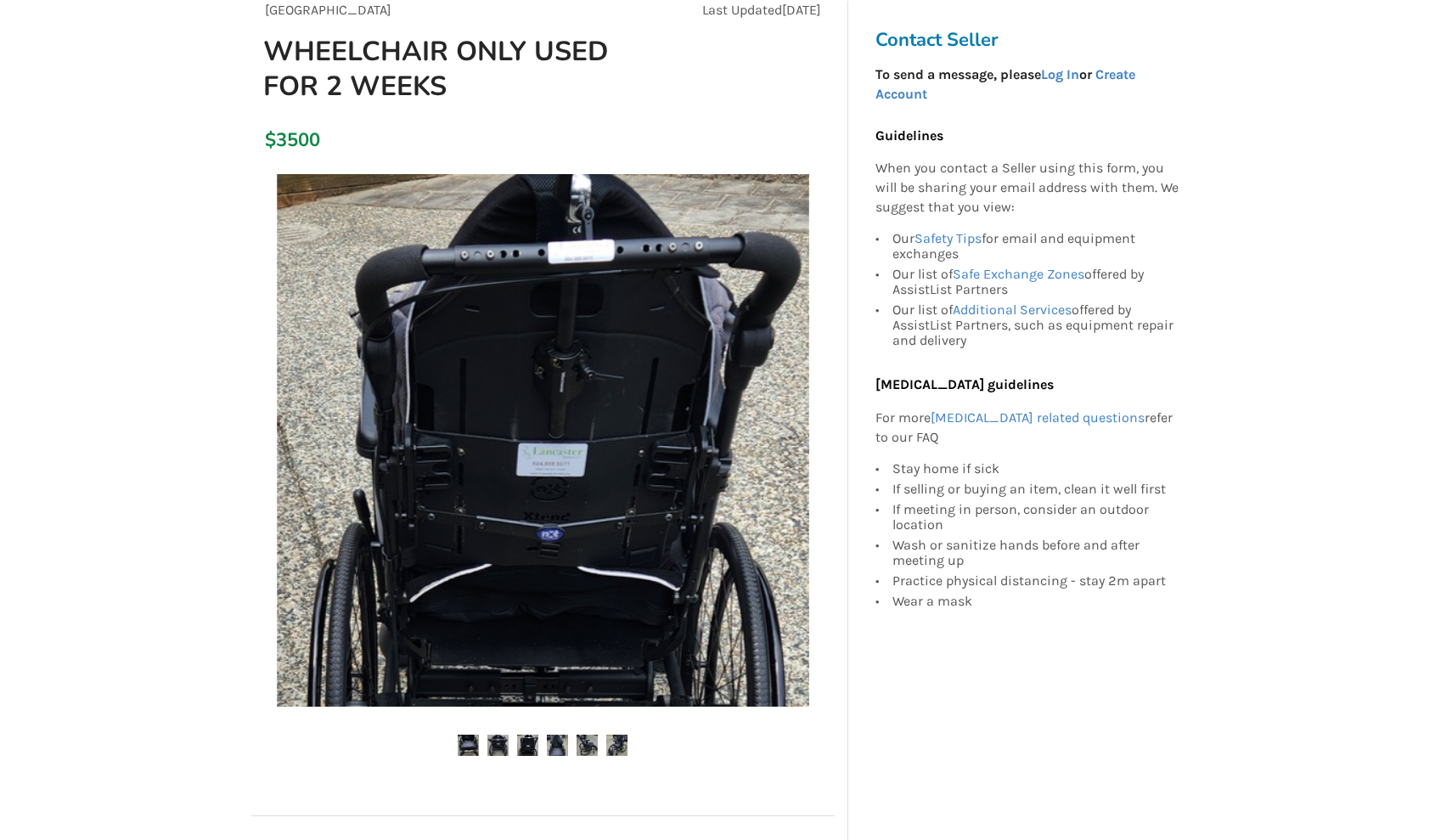
scroll to position [184, 0]
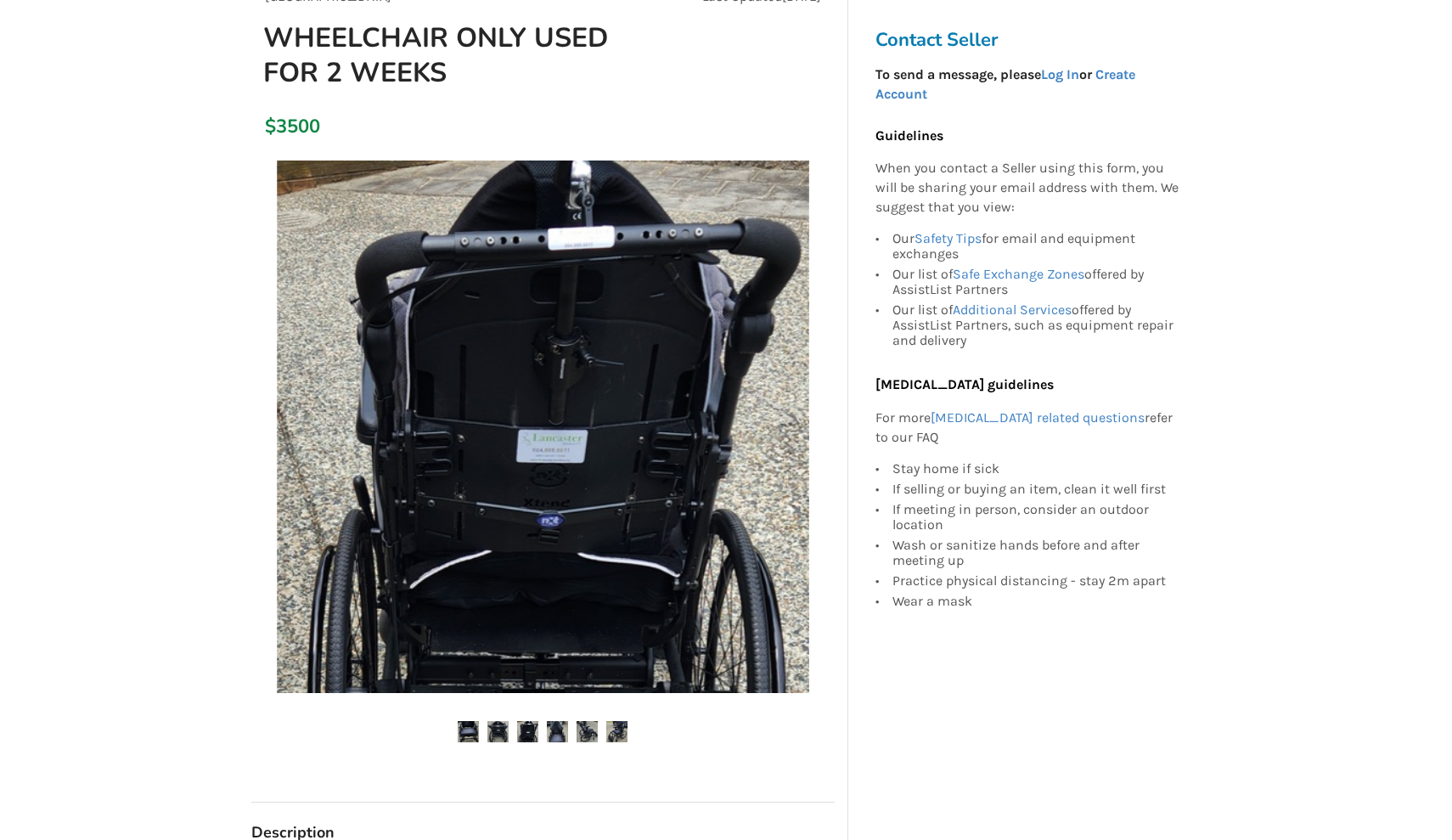
click at [498, 730] on img at bounding box center [498, 731] width 21 height 21
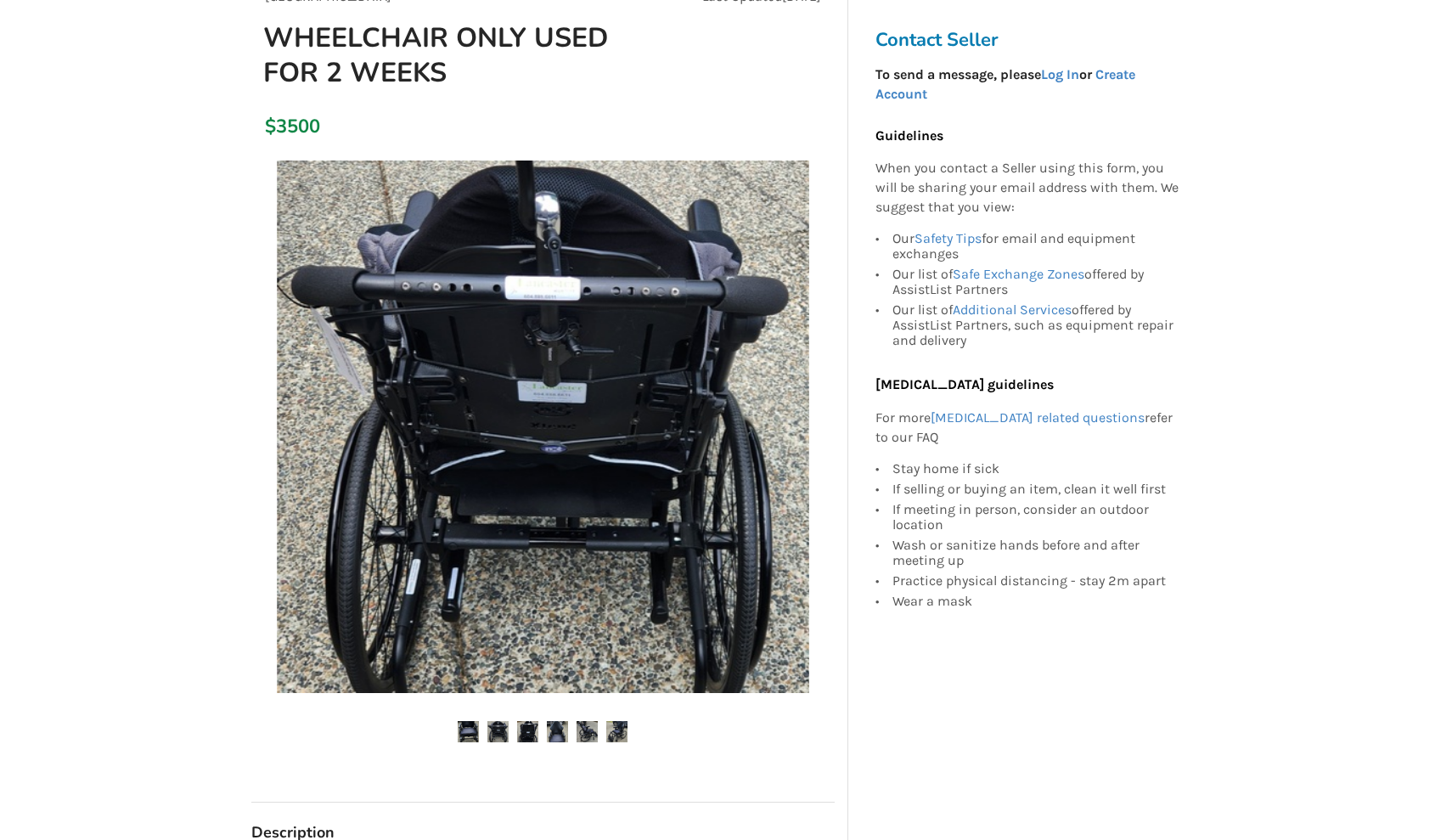
click at [455, 727] on ul at bounding box center [543, 732] width 584 height 23
click at [463, 728] on img at bounding box center [468, 731] width 21 height 21
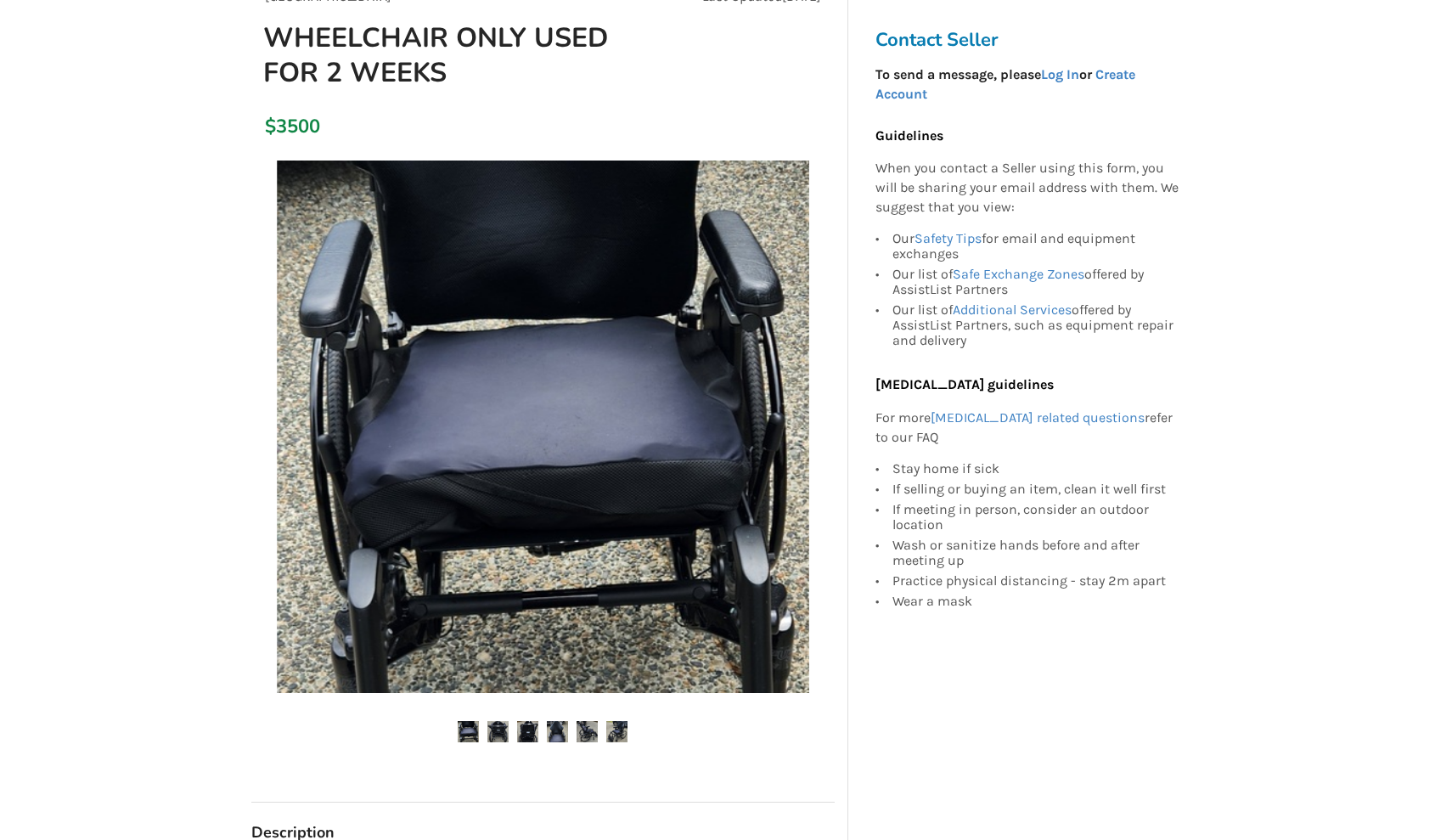
click at [524, 729] on img at bounding box center [527, 731] width 21 height 21
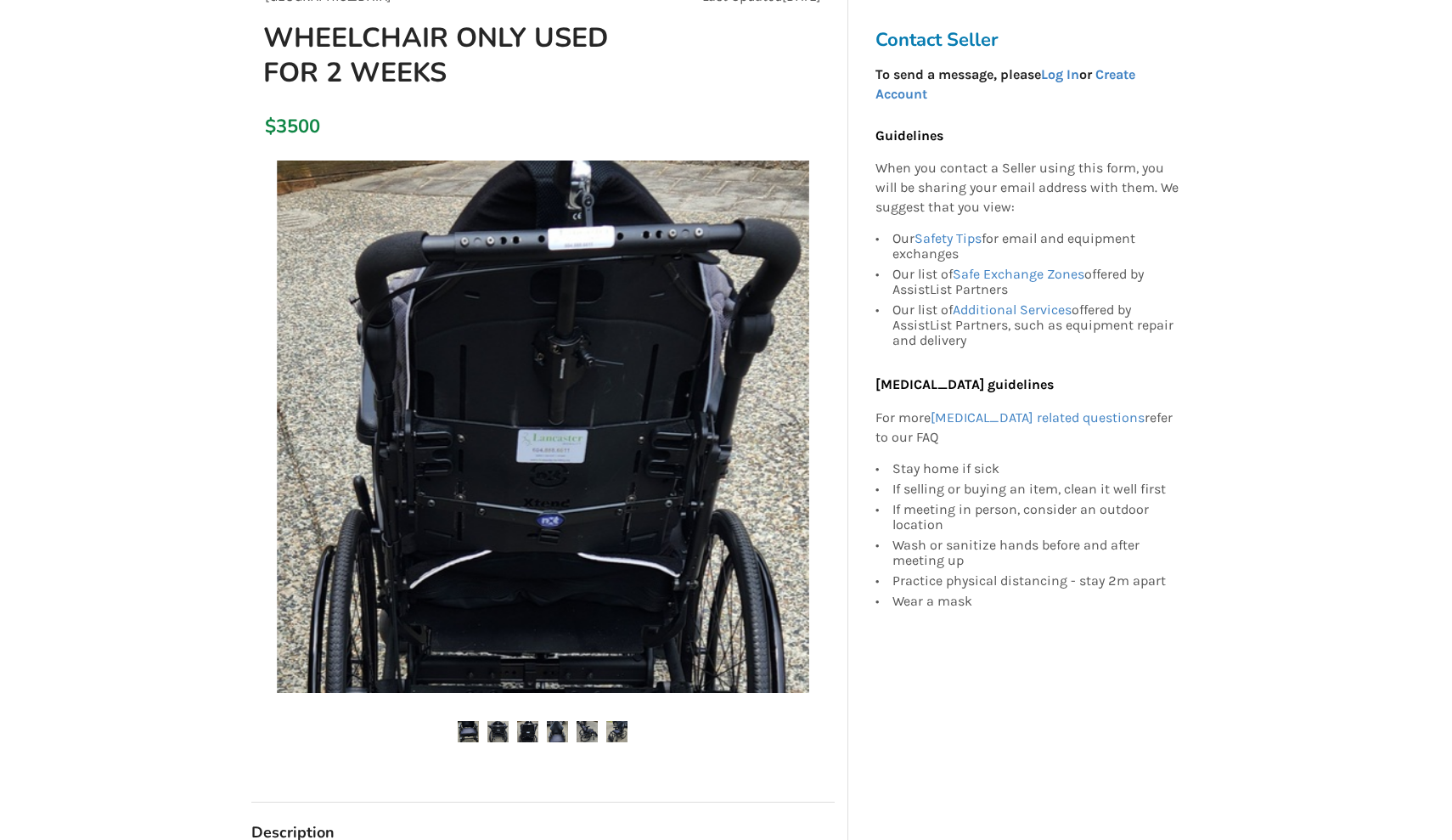
click at [557, 731] on img at bounding box center [557, 731] width 21 height 21
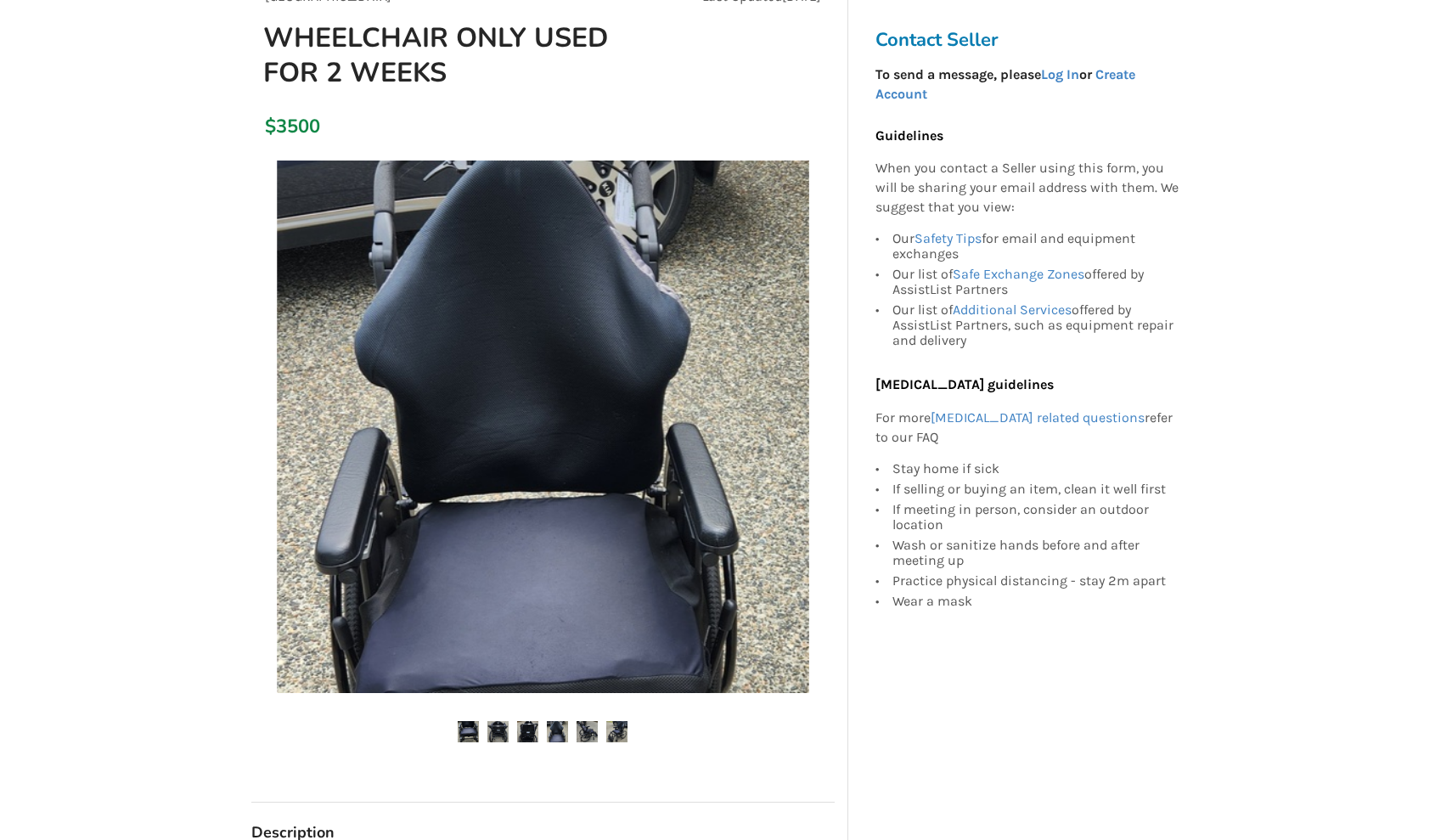
click at [583, 732] on img at bounding box center [587, 731] width 21 height 21
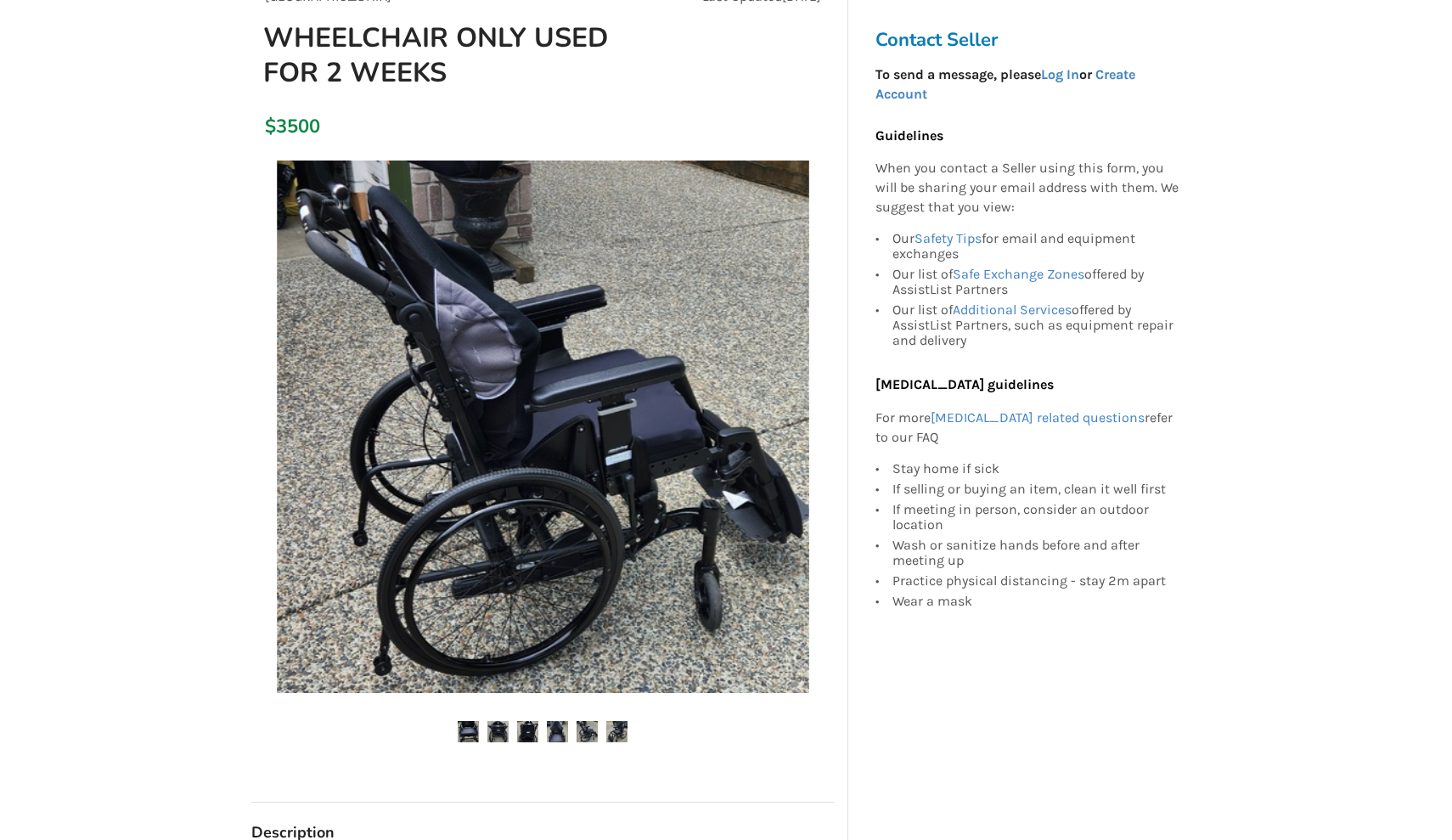
click at [601, 732] on ul at bounding box center [543, 732] width 584 height 23
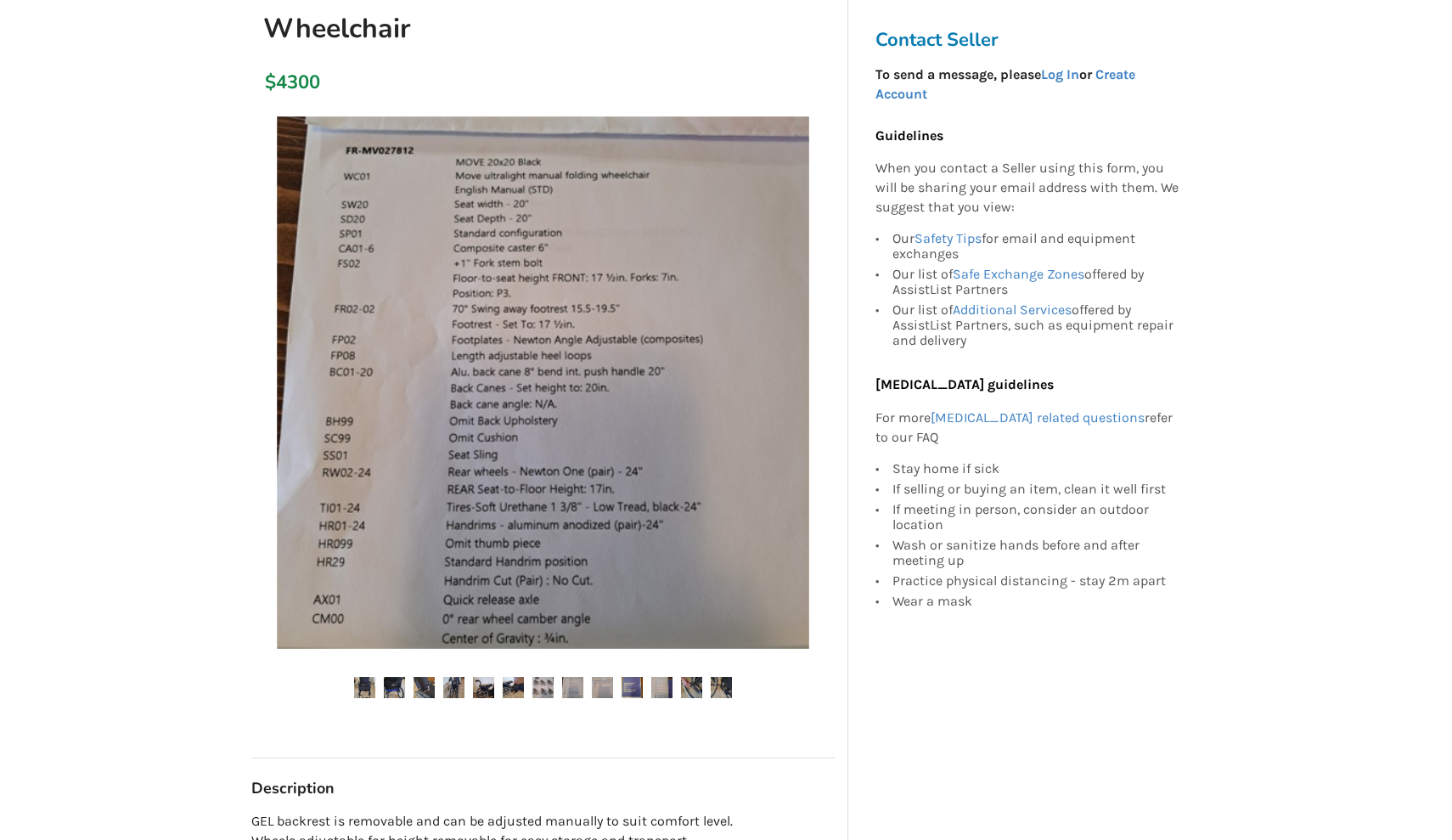
scroll to position [191, 0]
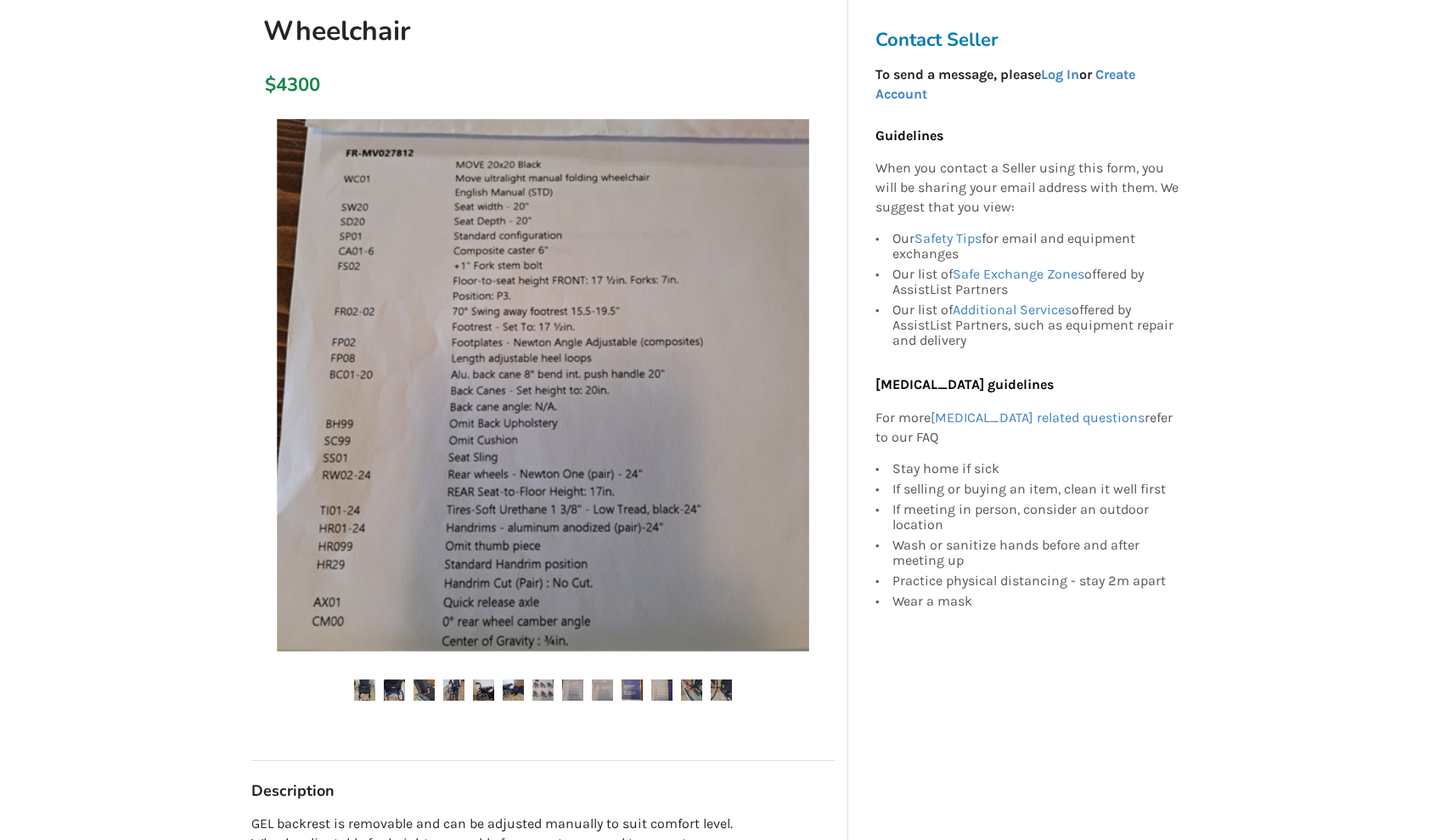
click at [360, 688] on img at bounding box center [365, 689] width 21 height 21
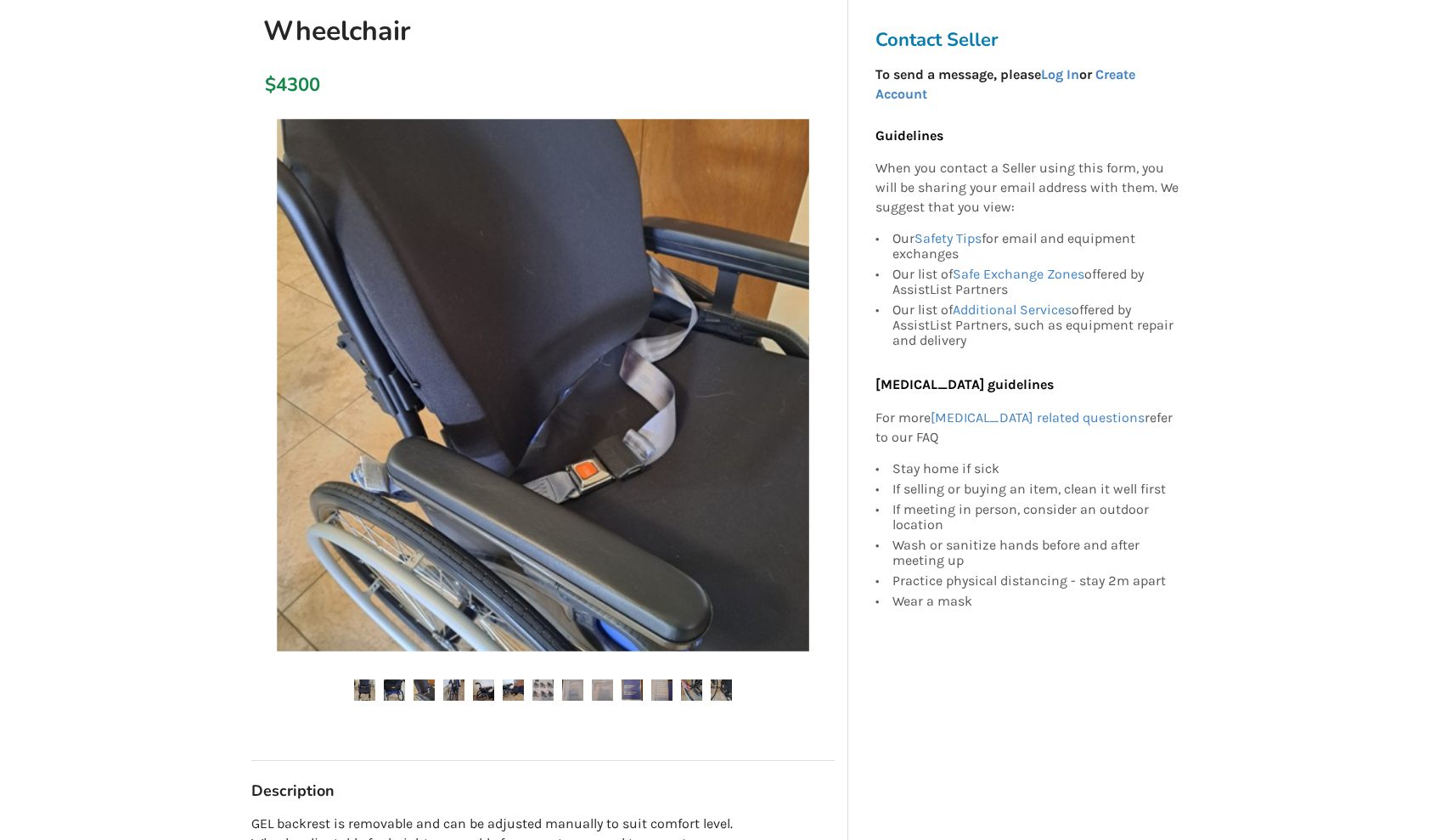
click at [453, 692] on img at bounding box center [453, 689] width 21 height 21
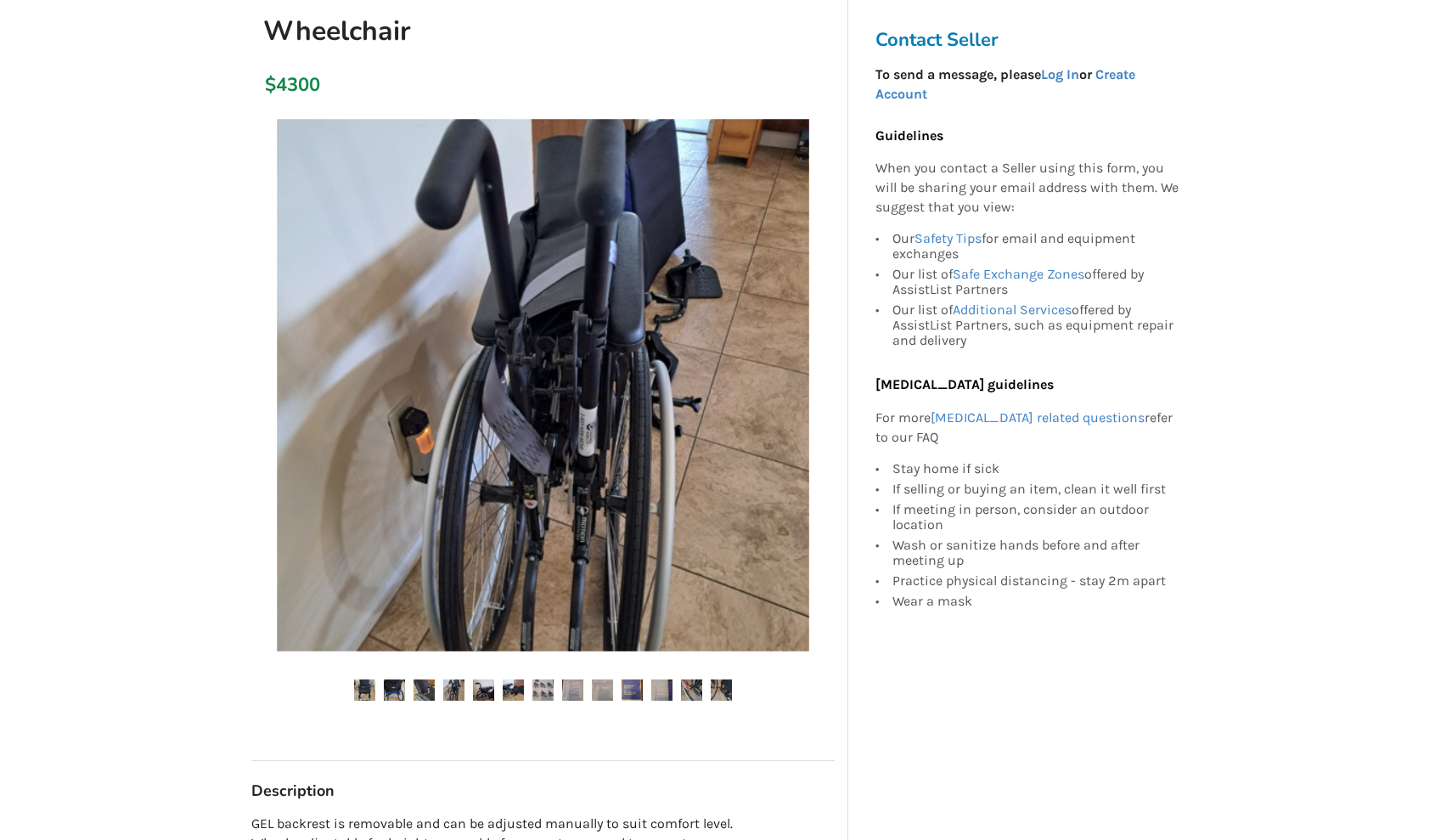
click at [485, 689] on img at bounding box center [483, 689] width 21 height 21
click at [521, 688] on img at bounding box center [513, 689] width 21 height 21
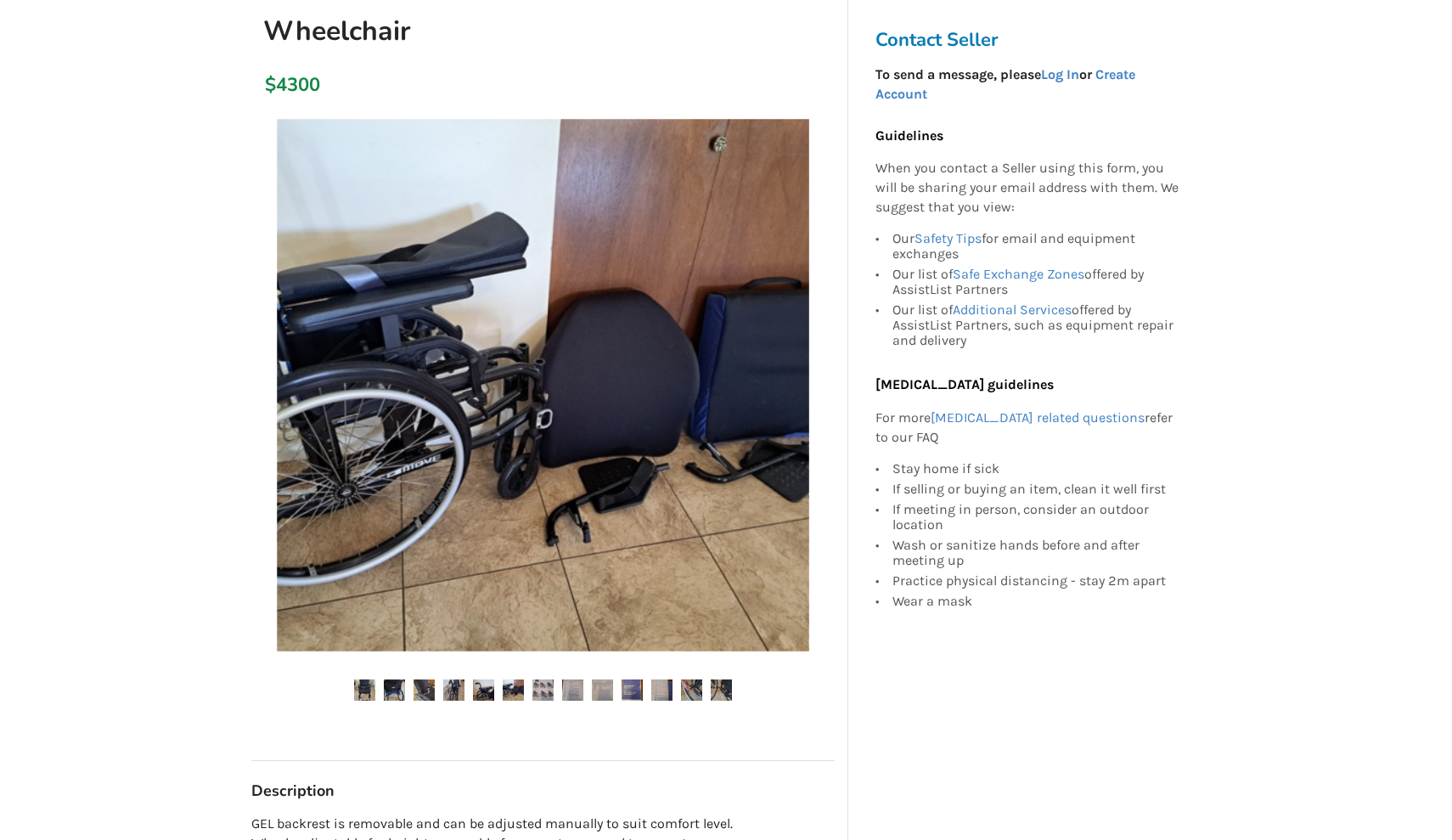
click at [544, 687] on img at bounding box center [543, 689] width 21 height 21
click at [582, 683] on img at bounding box center [573, 689] width 21 height 21
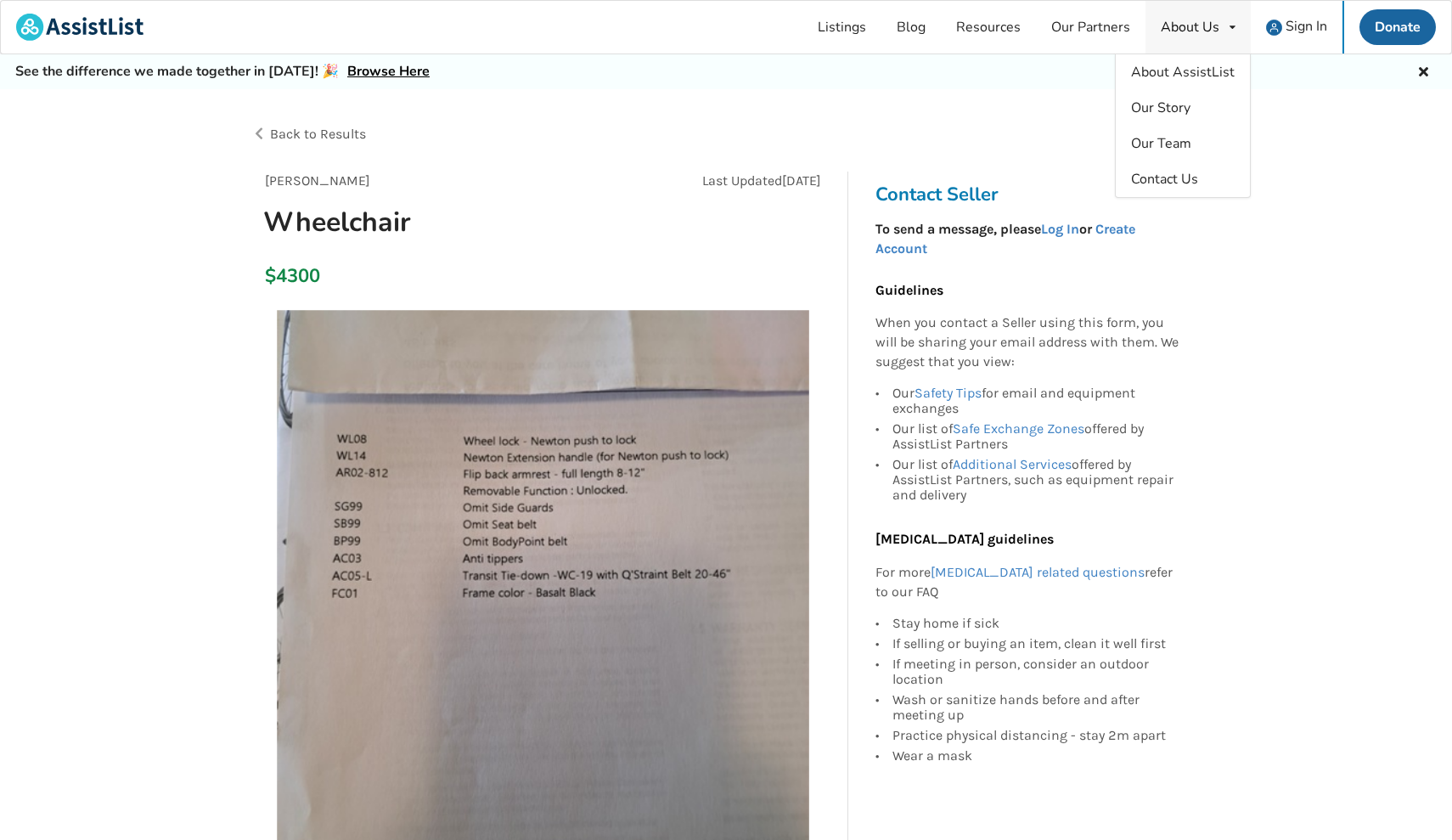
scroll to position [0, 0]
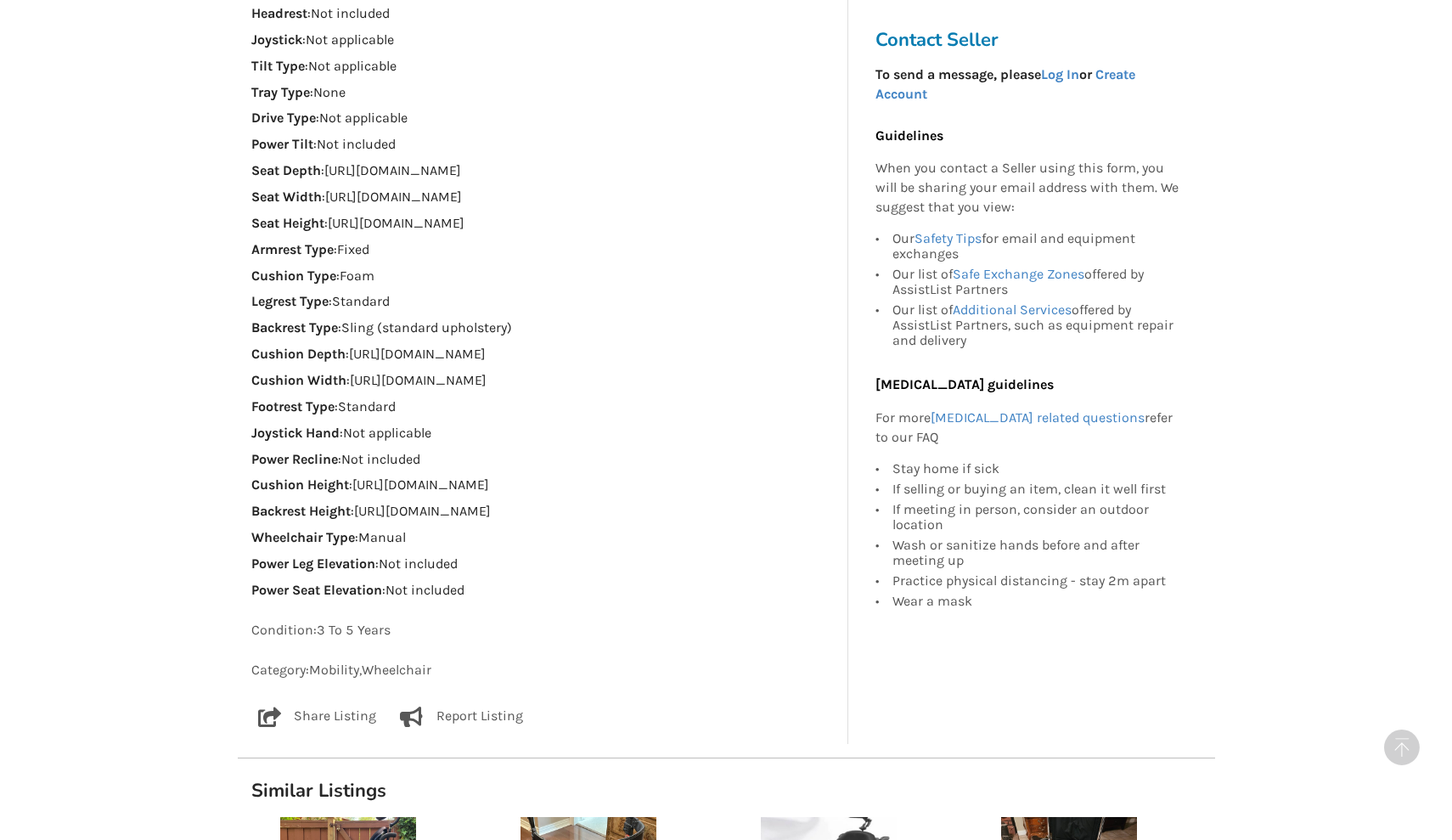
scroll to position [1139, 0]
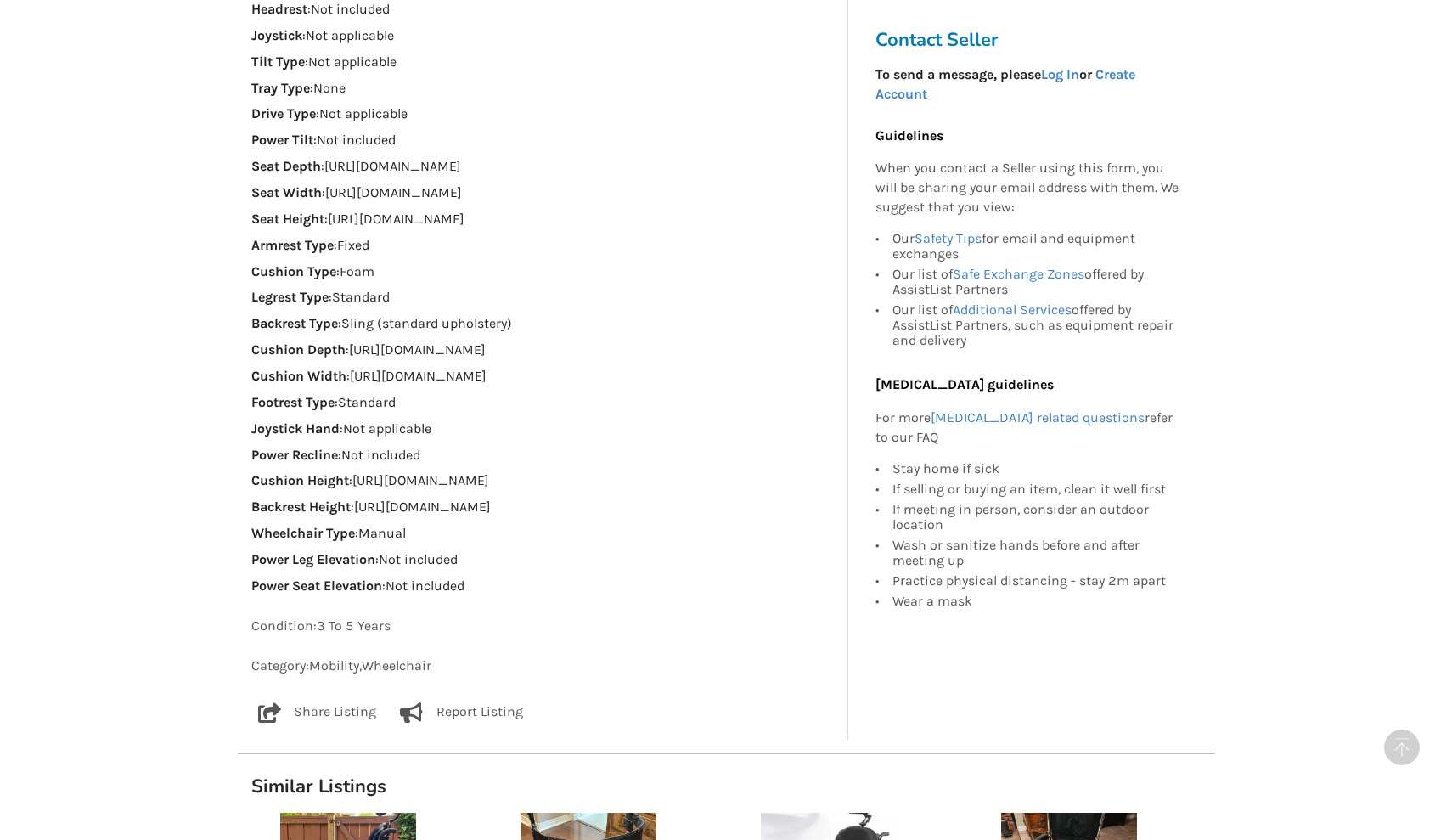
click at [659, 341] on p "Cushion Depth : [URL][DOMAIN_NAME]" at bounding box center [543, 350] width 584 height 20
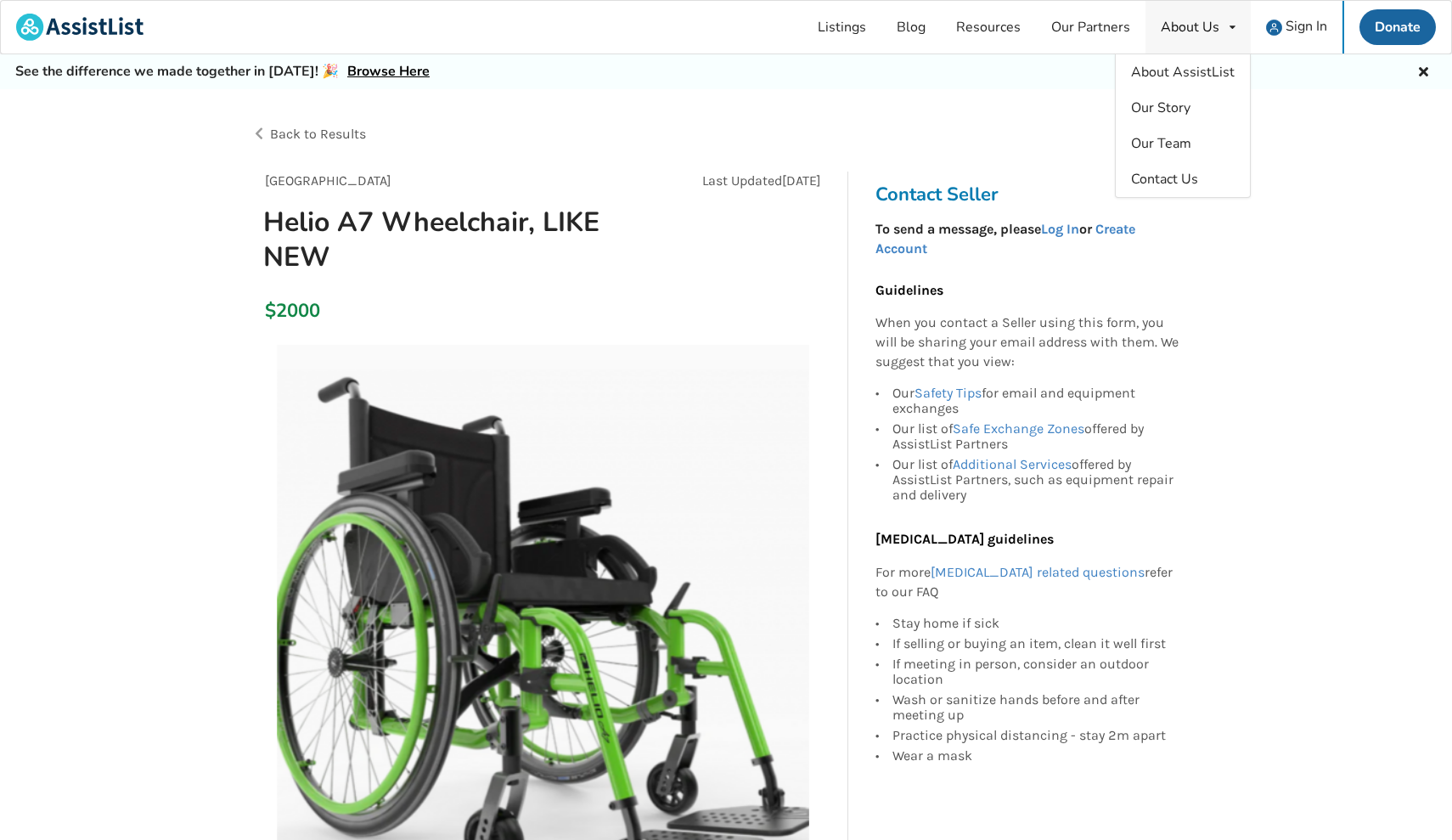
scroll to position [0, 0]
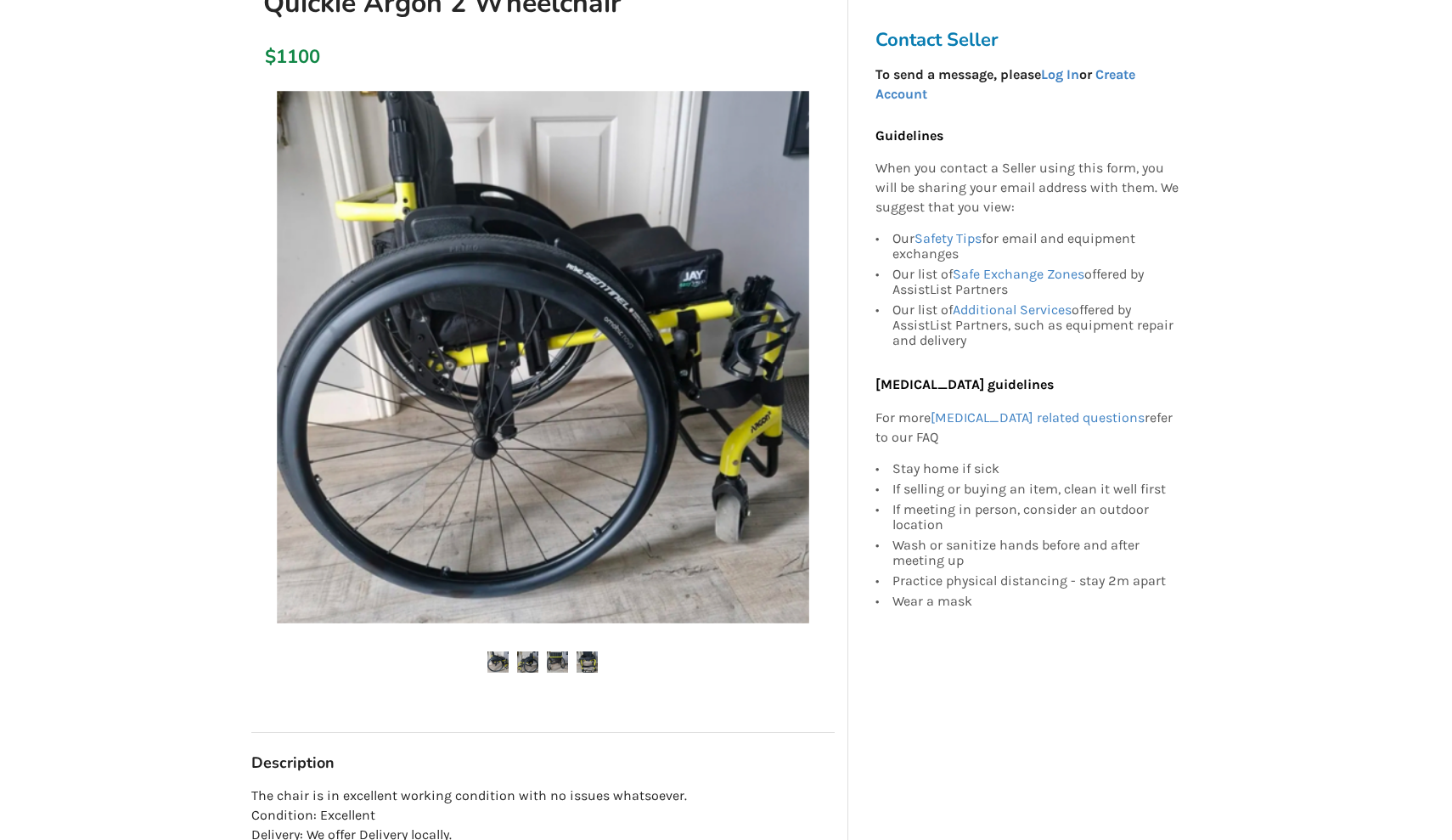
scroll to position [210, 0]
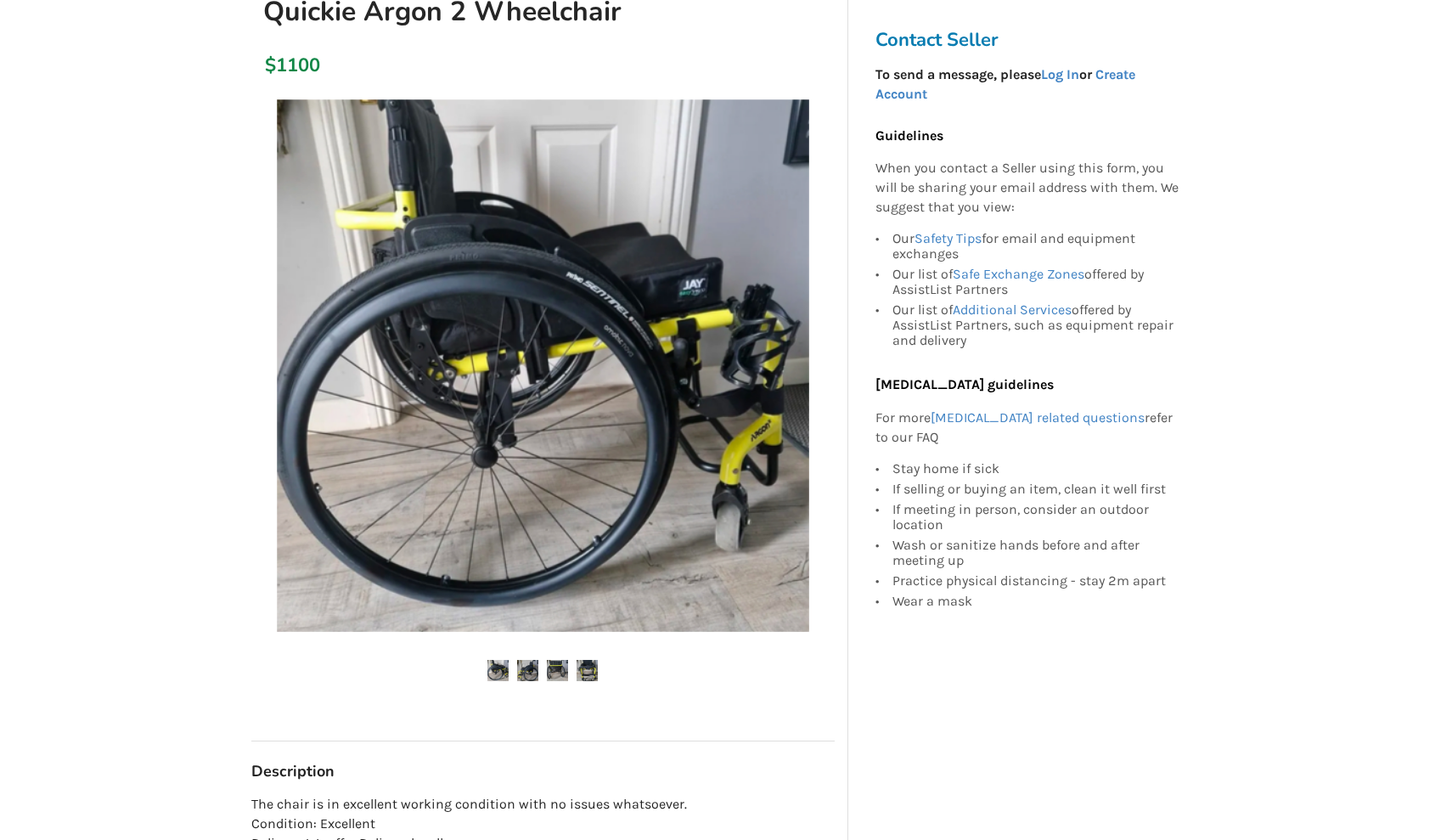
click at [530, 676] on img at bounding box center [527, 670] width 21 height 21
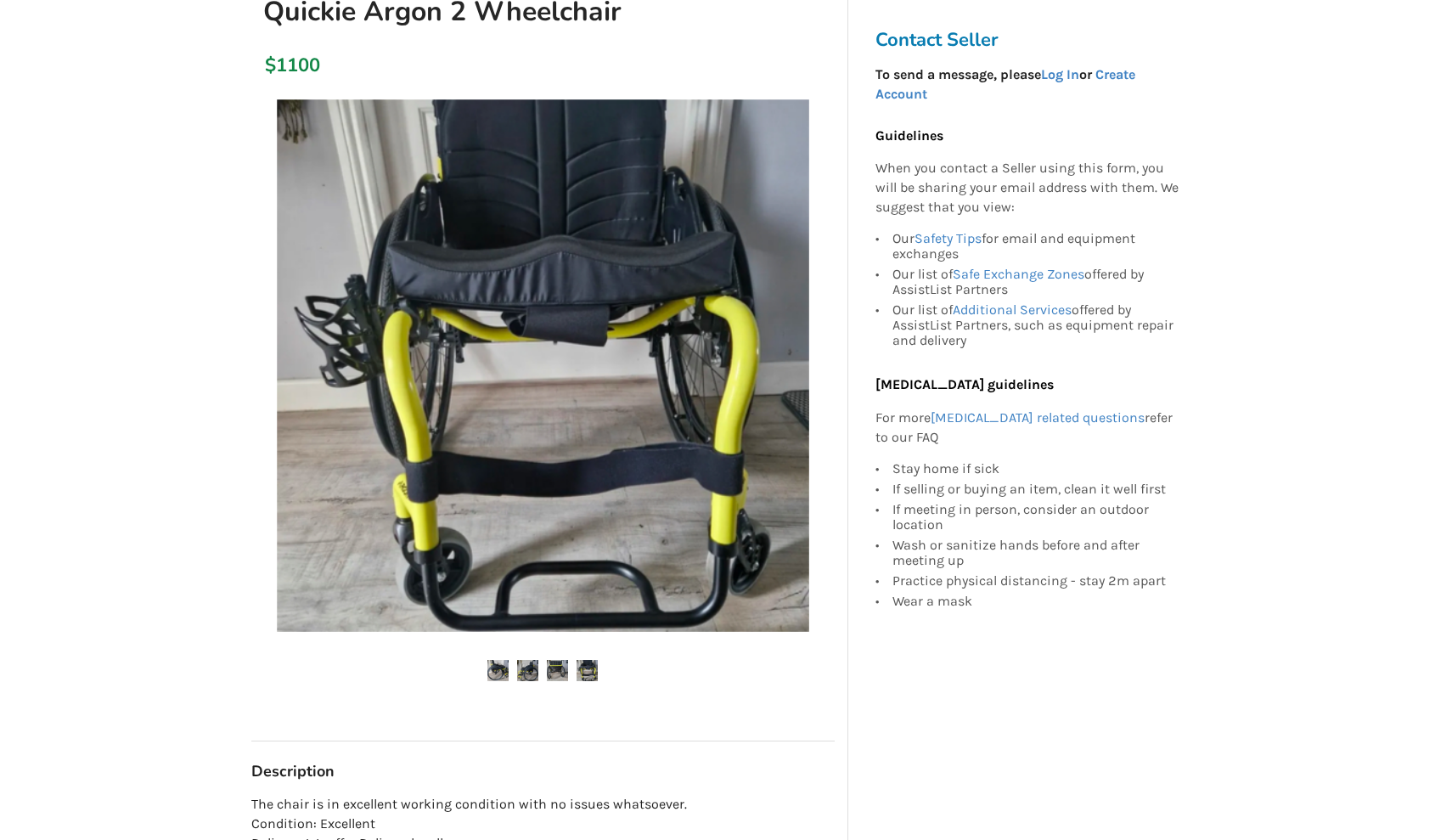
click at [555, 667] on img at bounding box center [557, 670] width 21 height 21
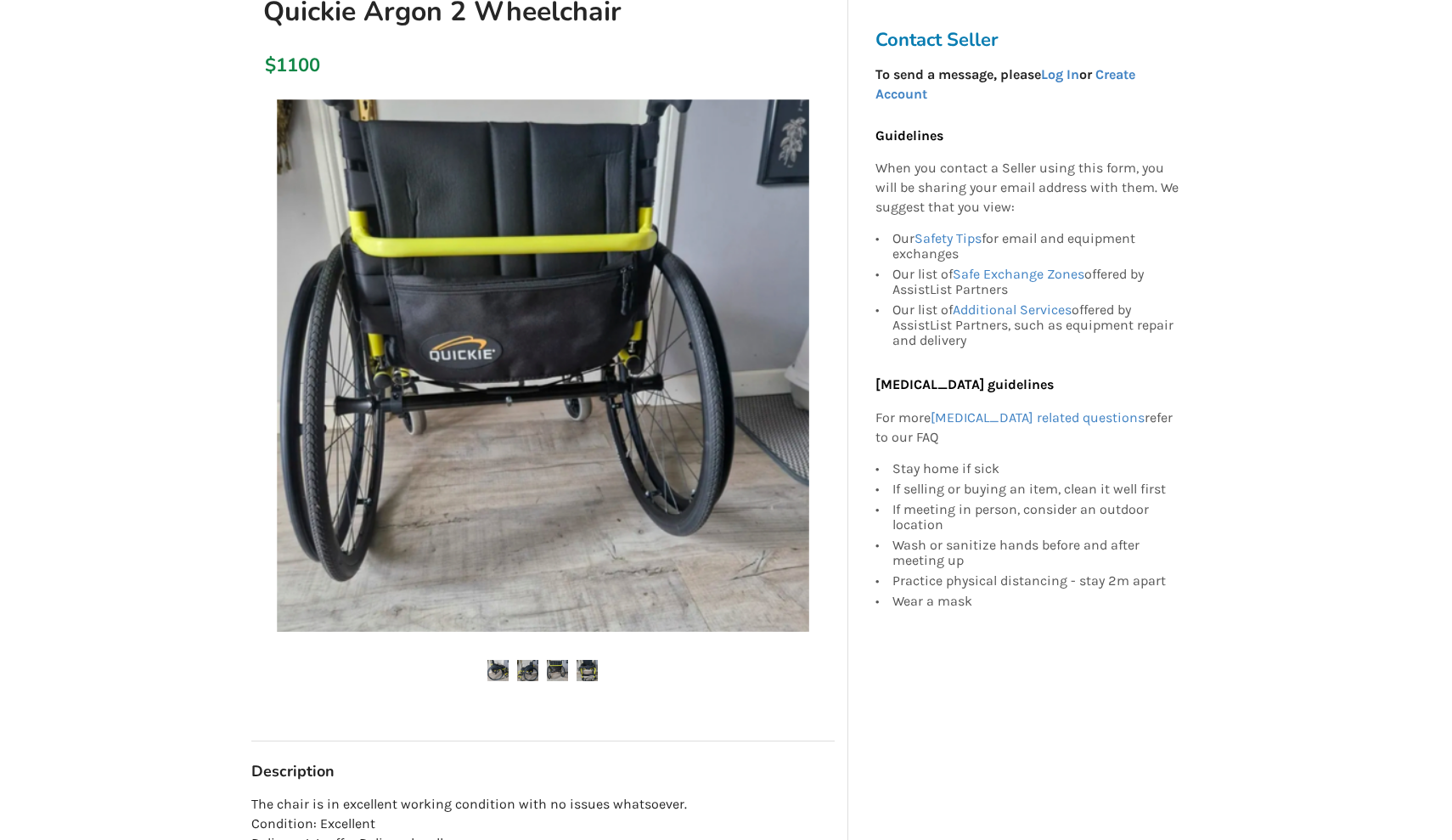
click at [579, 670] on img at bounding box center [587, 670] width 21 height 21
click at [596, 670] on img at bounding box center [587, 670] width 21 height 21
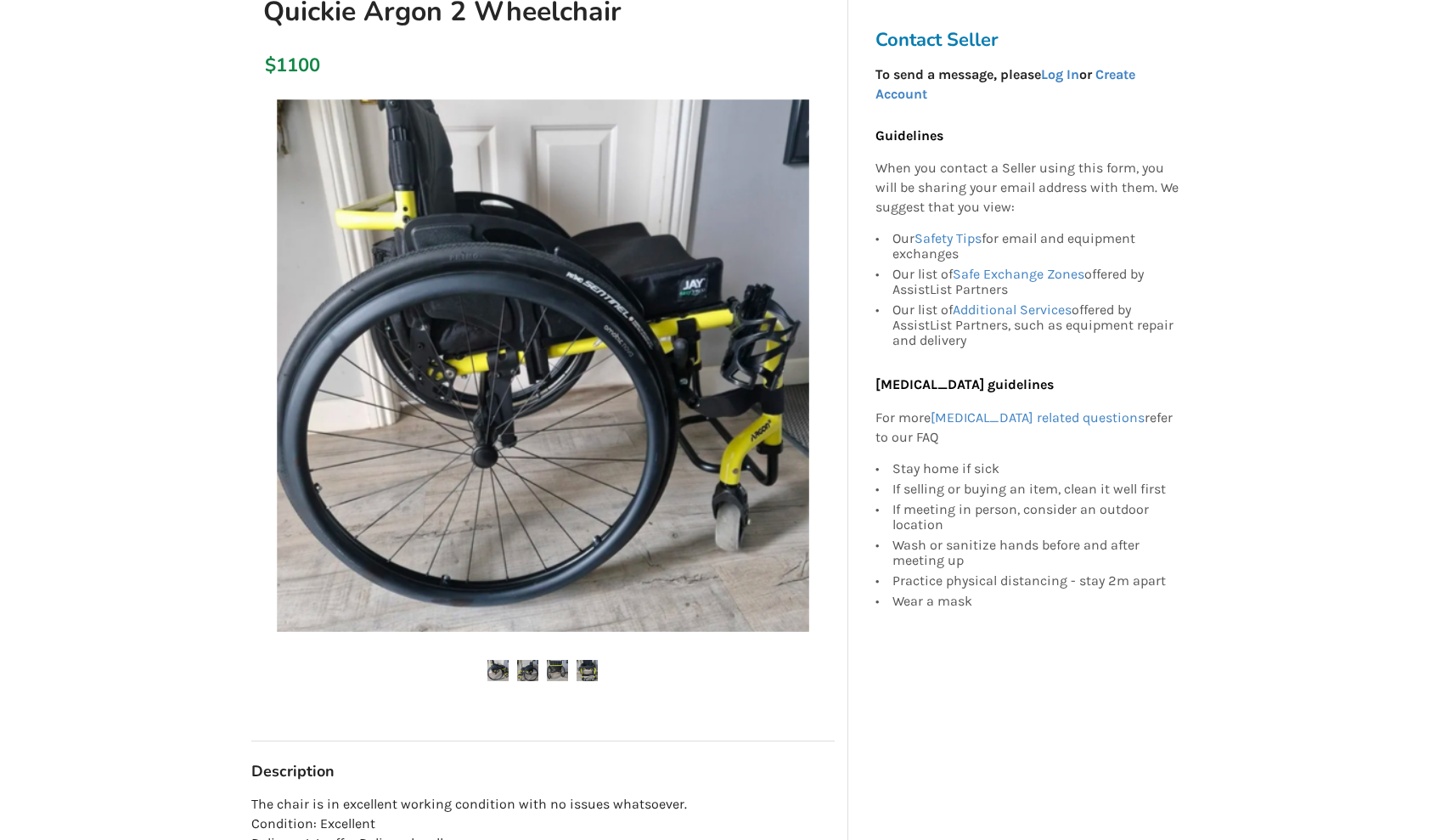
click at [494, 659] on img at bounding box center [498, 670] width 21 height 21
click at [514, 660] on ul at bounding box center [543, 670] width 584 height 23
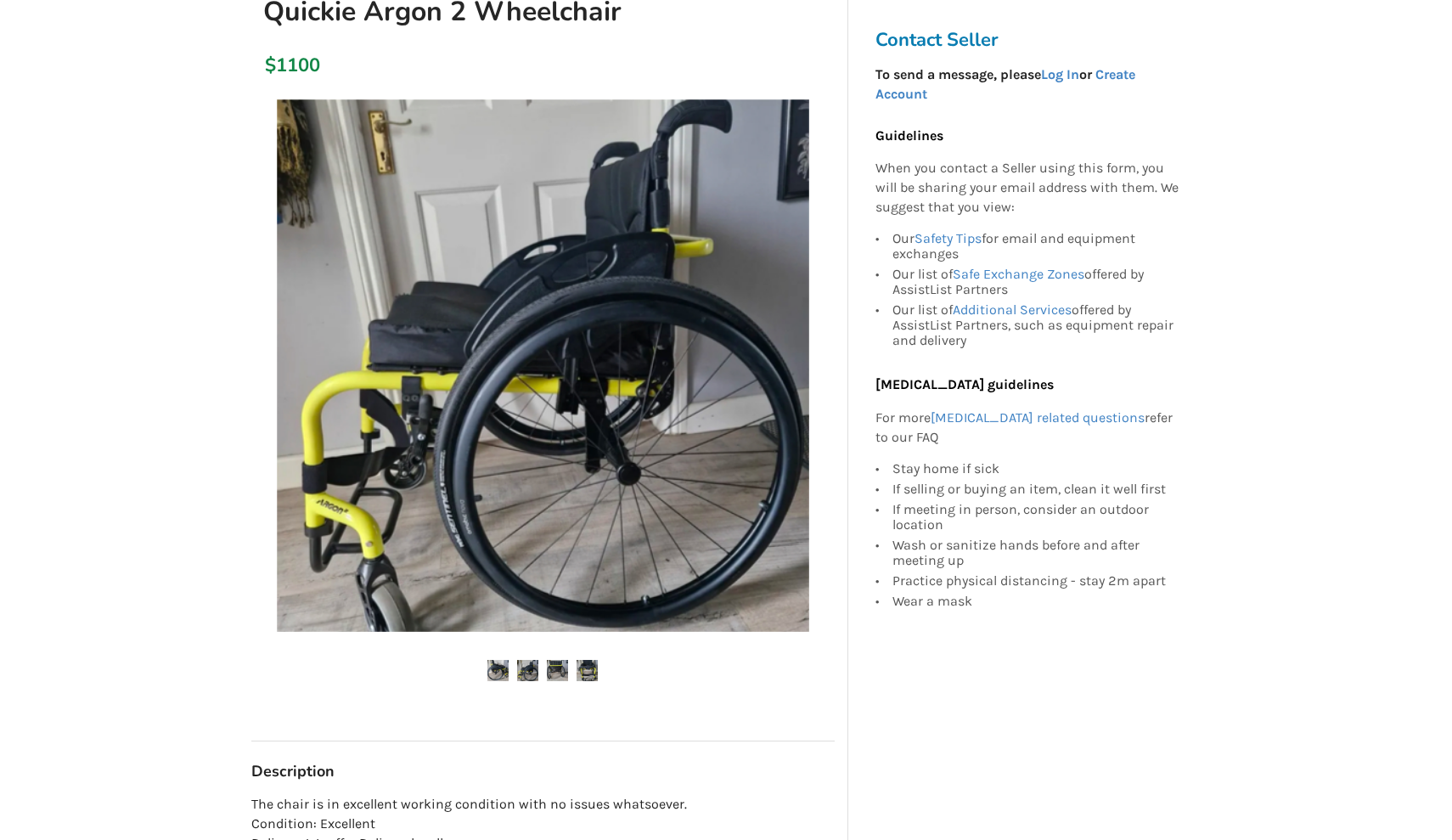
scroll to position [209, 0]
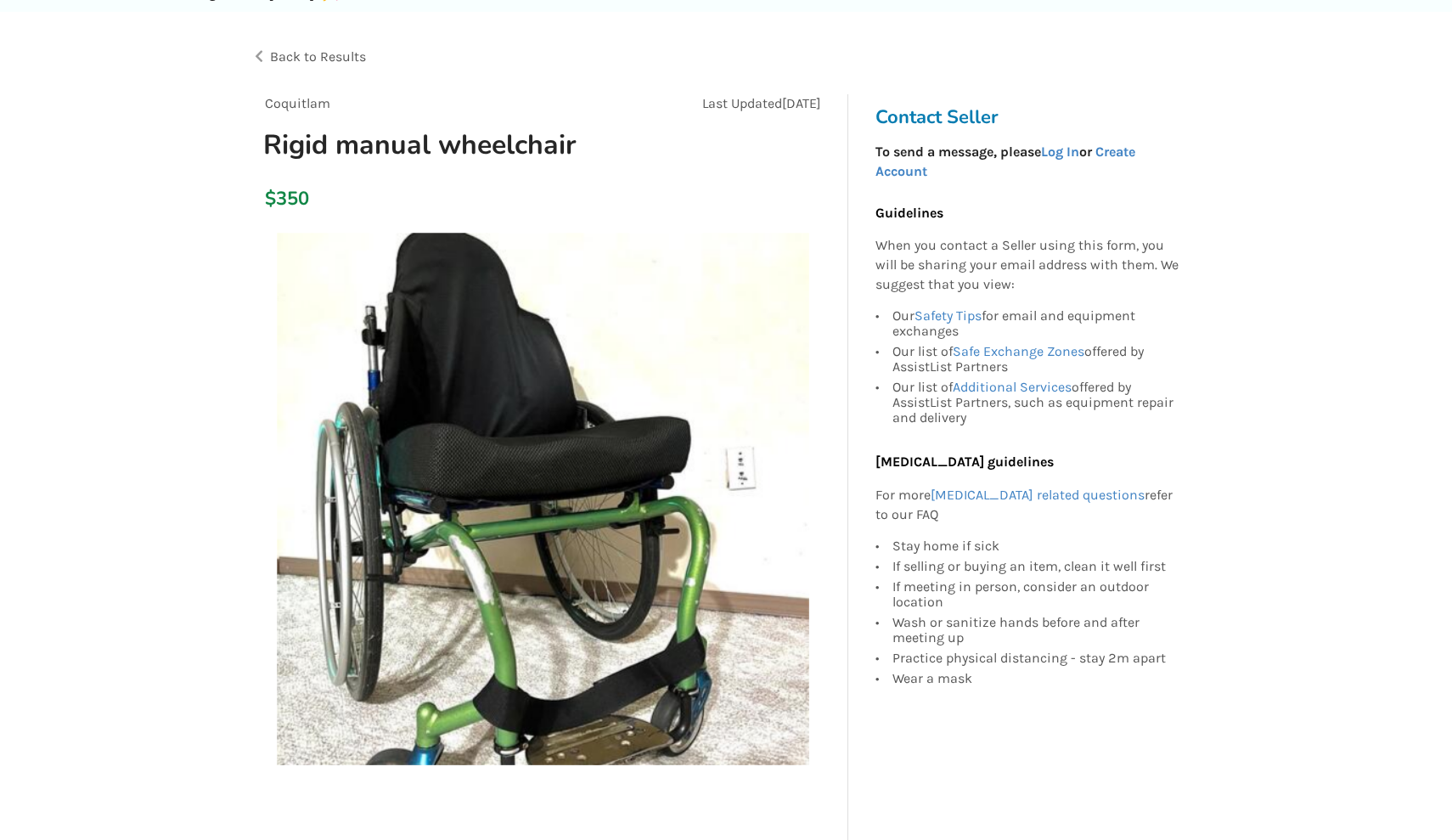
scroll to position [85, 0]
